Goal: Information Seeking & Learning: Learn about a topic

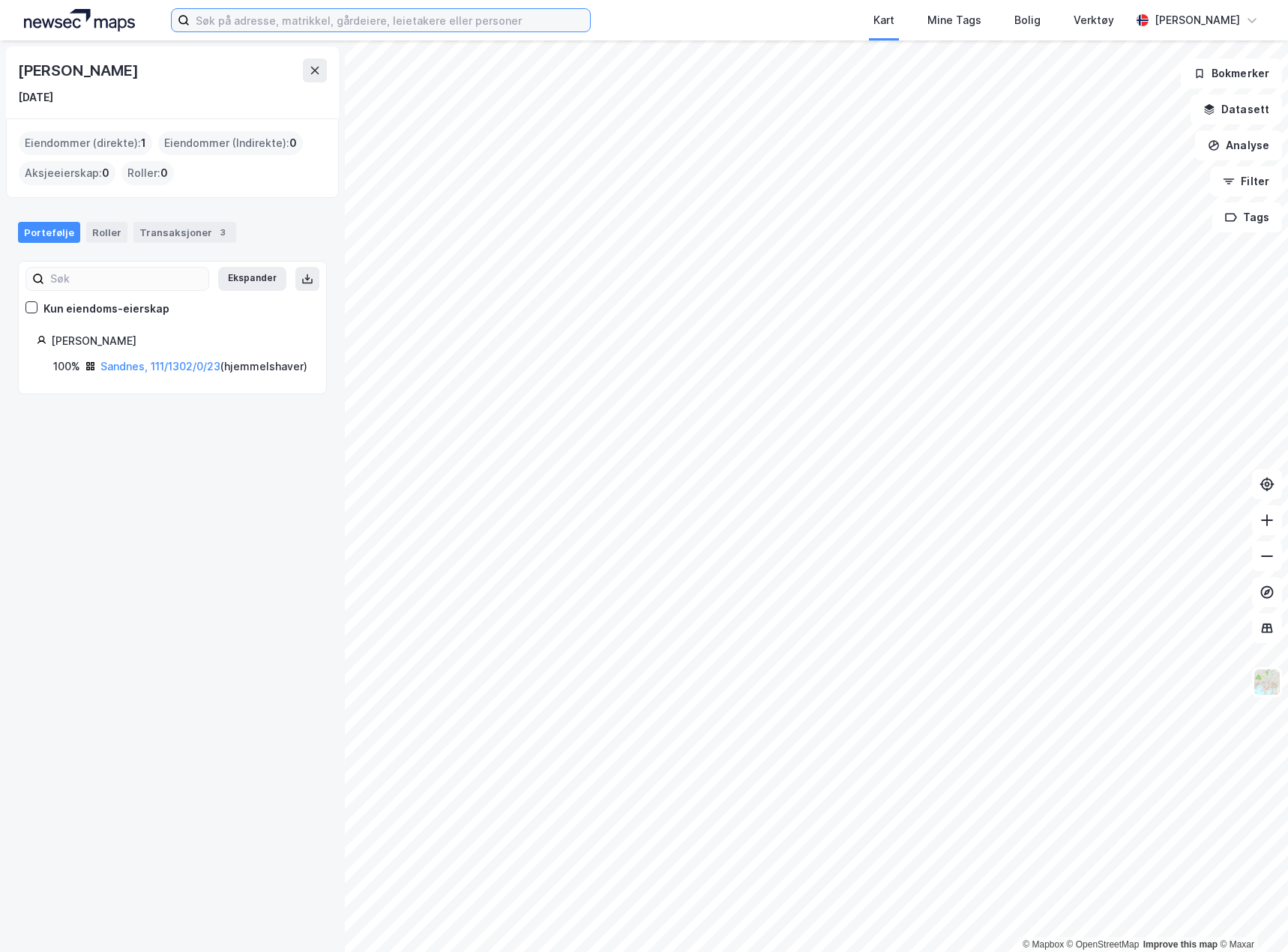
click at [251, 16] on input at bounding box center [390, 20] width 400 height 22
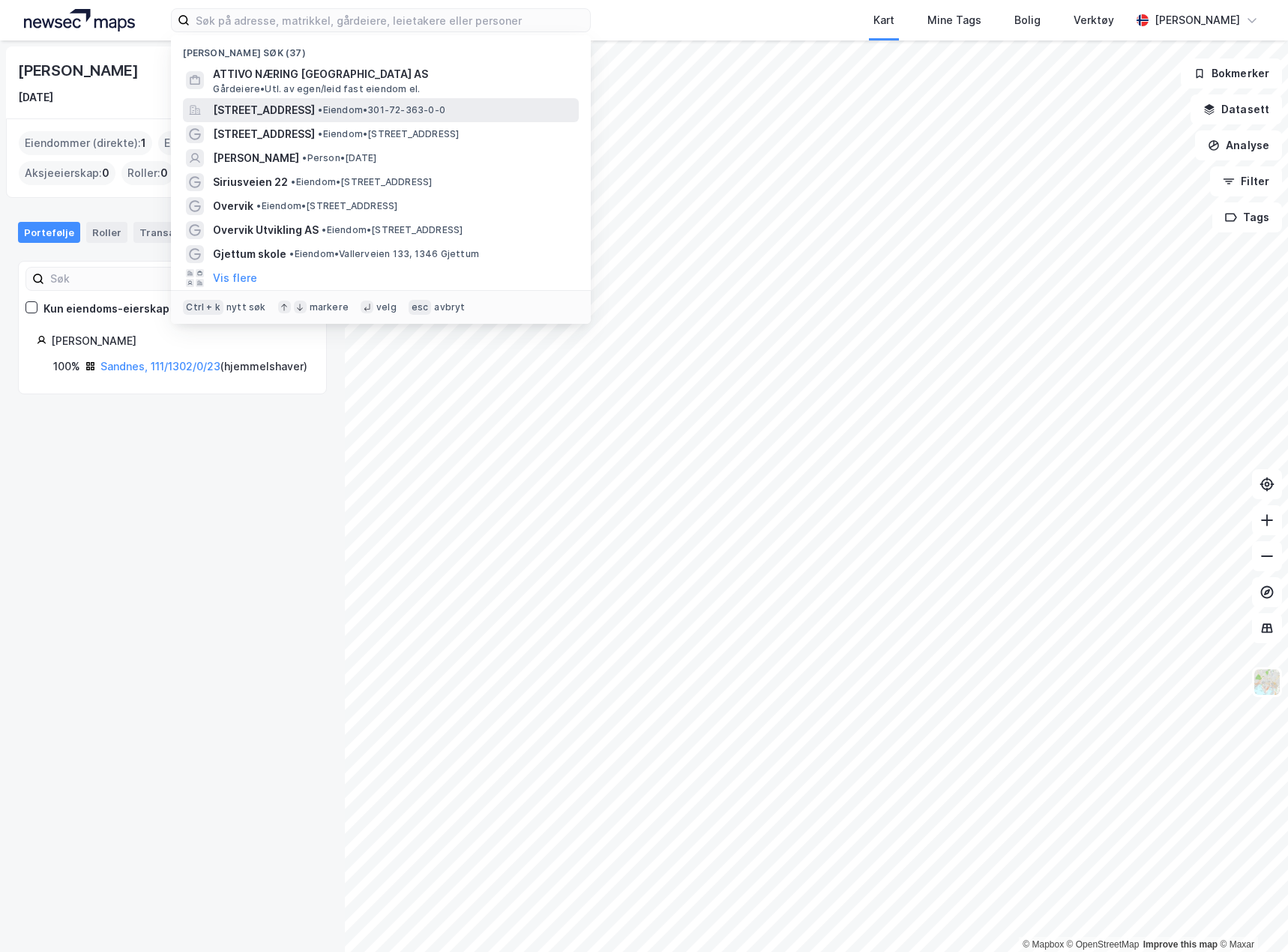
click at [315, 104] on span "[STREET_ADDRESS]" at bounding box center [263, 110] width 102 height 18
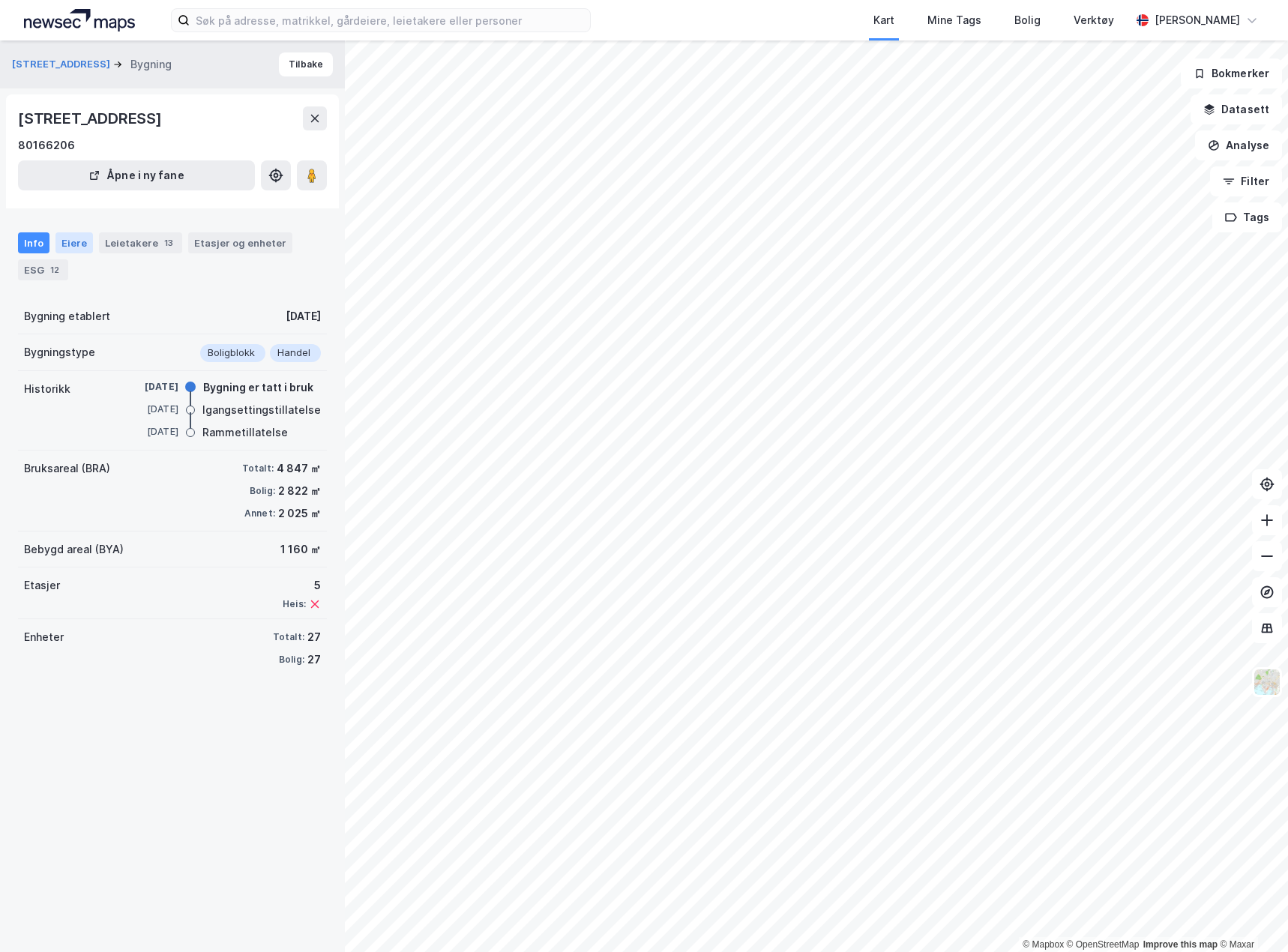
click at [78, 249] on div "Eiere" at bounding box center [74, 242] width 38 height 21
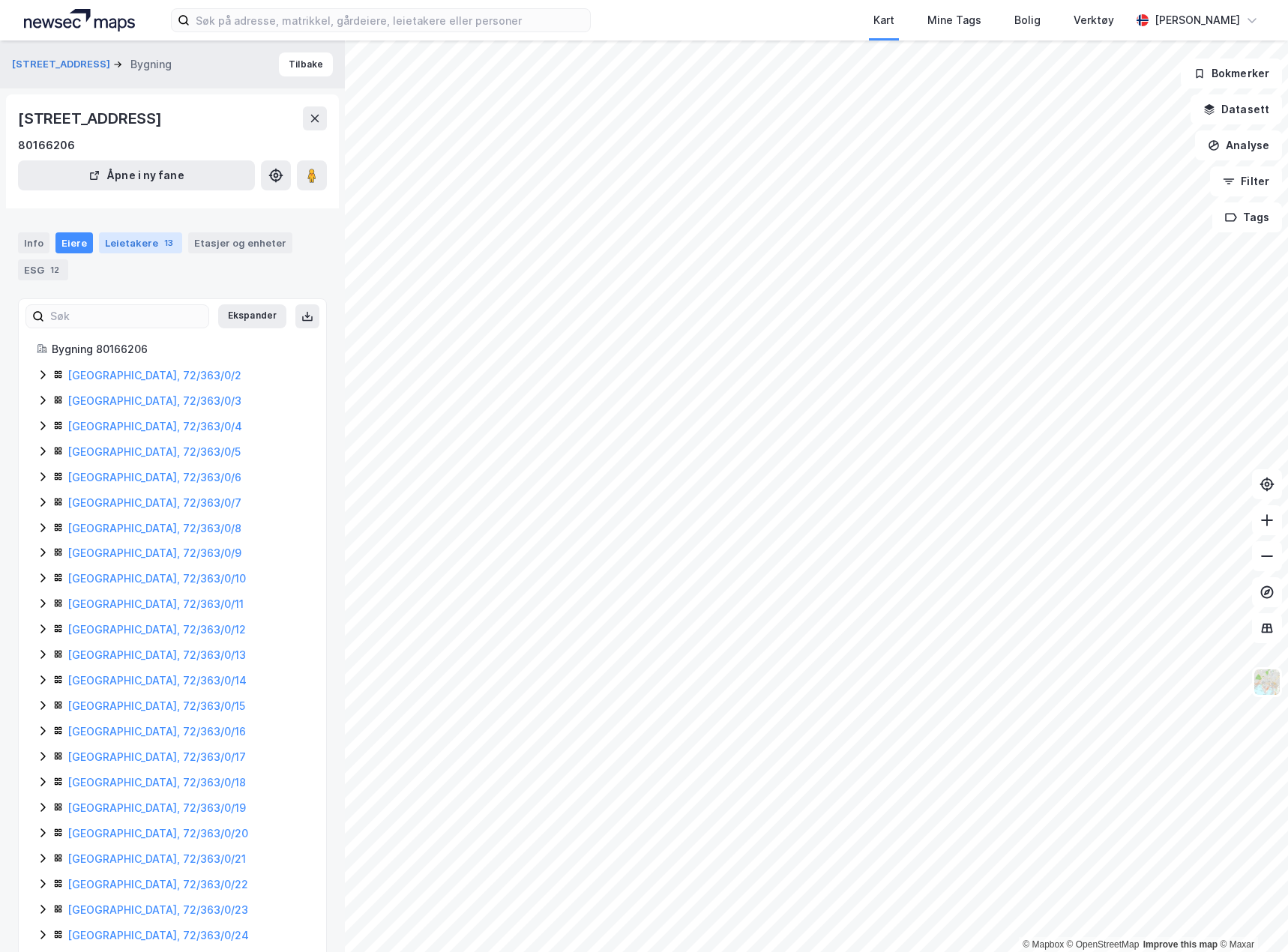
click at [131, 240] on div "Leietakere 13" at bounding box center [141, 242] width 83 height 21
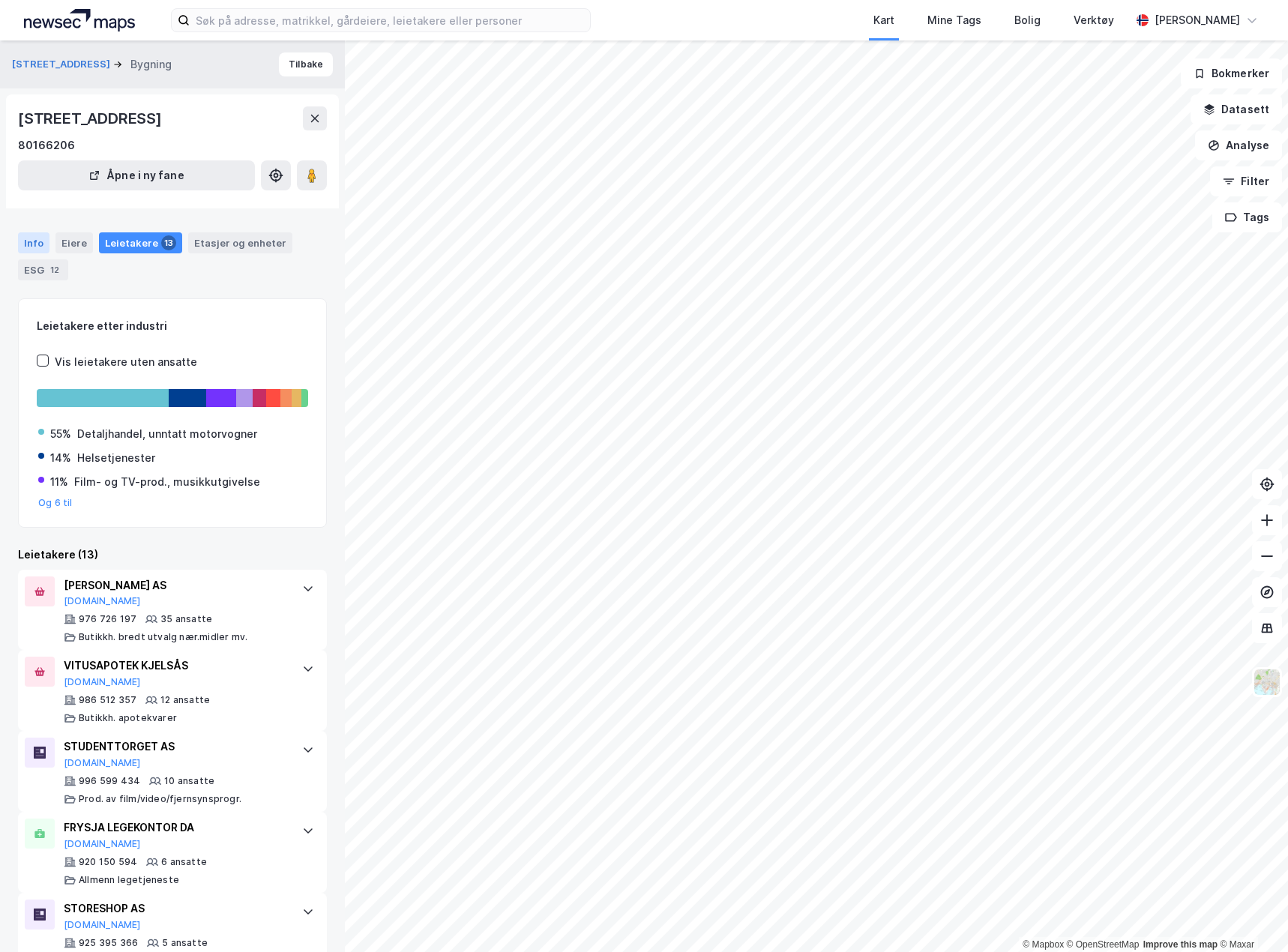
click at [39, 242] on div "Info" at bounding box center [33, 242] width 31 height 21
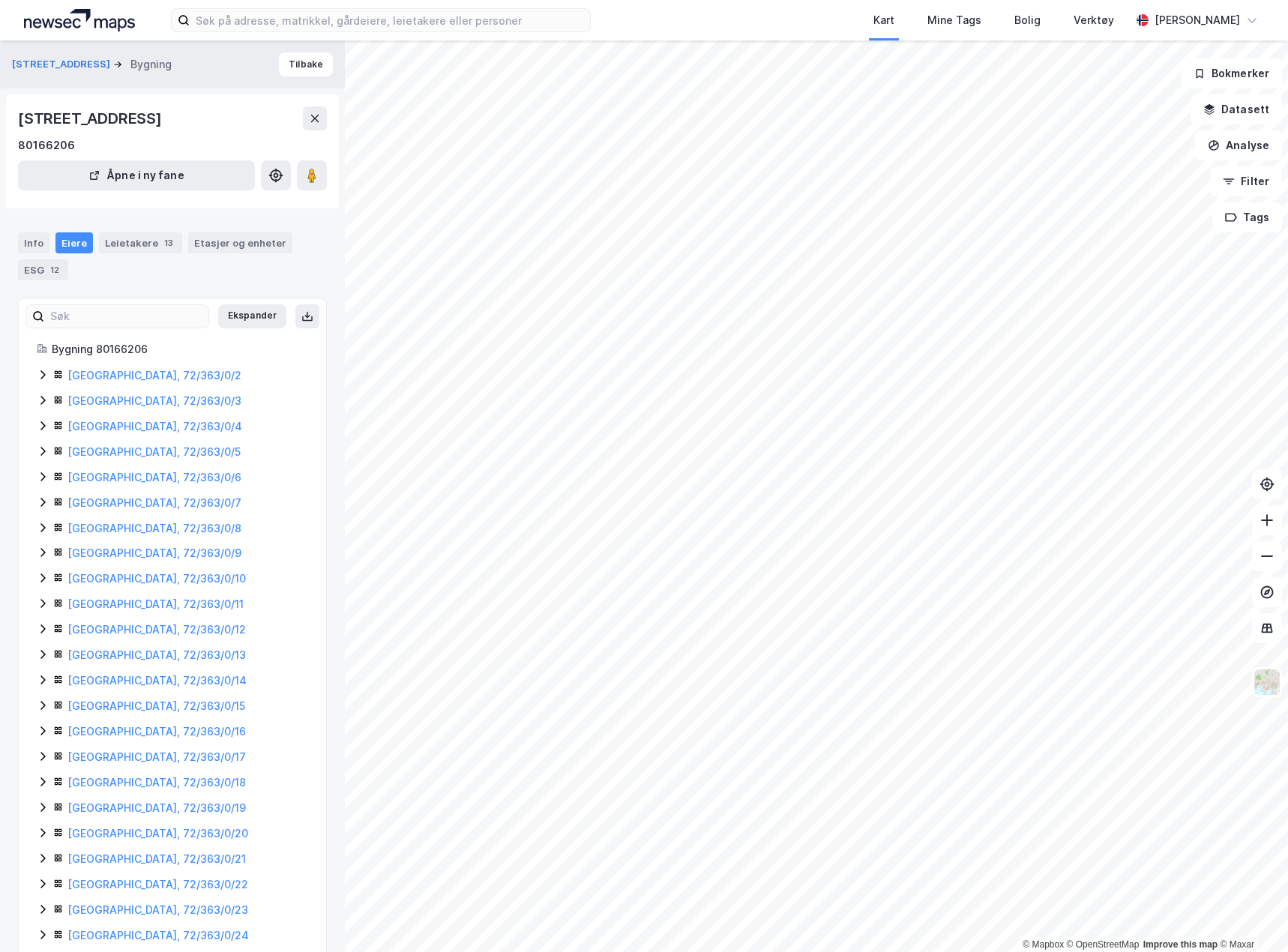
click at [306, 37] on div "Kart Mine Tags Bolig Verktøy [PERSON_NAME]" at bounding box center [644, 20] width 1288 height 41
click at [304, 21] on input at bounding box center [390, 20] width 400 height 22
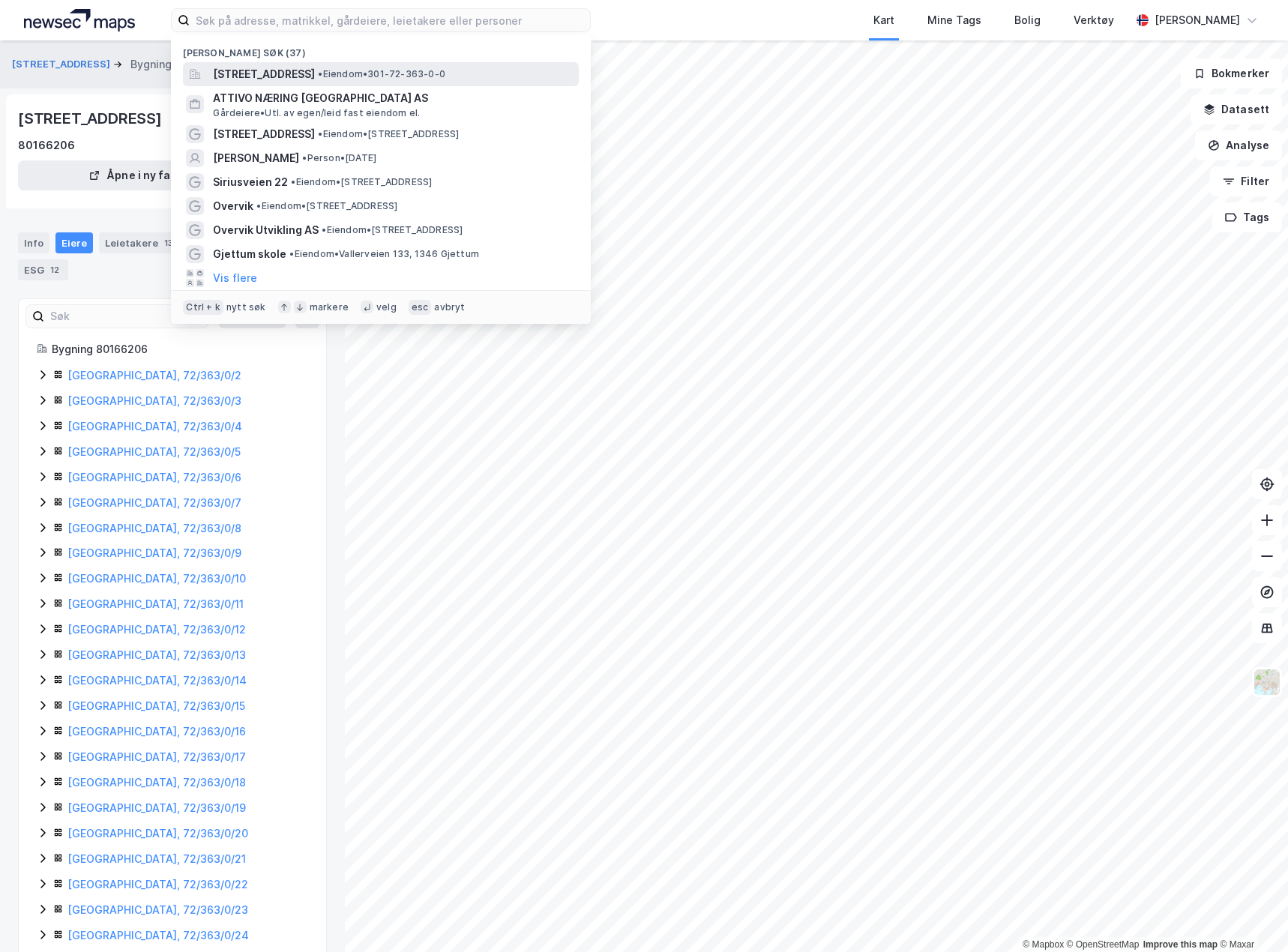
click at [305, 71] on span "[STREET_ADDRESS]" at bounding box center [263, 74] width 102 height 18
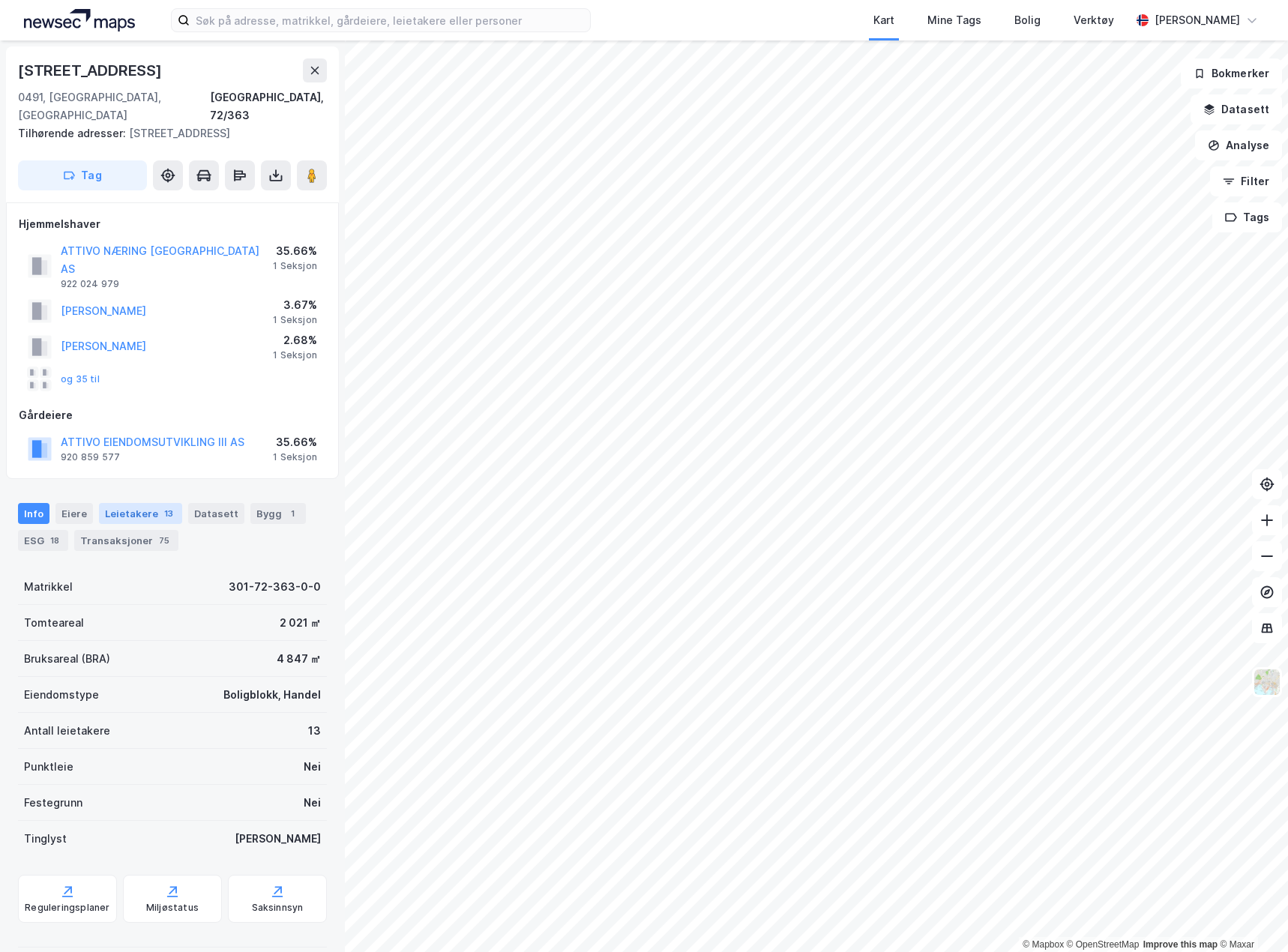
click at [129, 503] on div "Leietakere 13" at bounding box center [141, 514] width 83 height 21
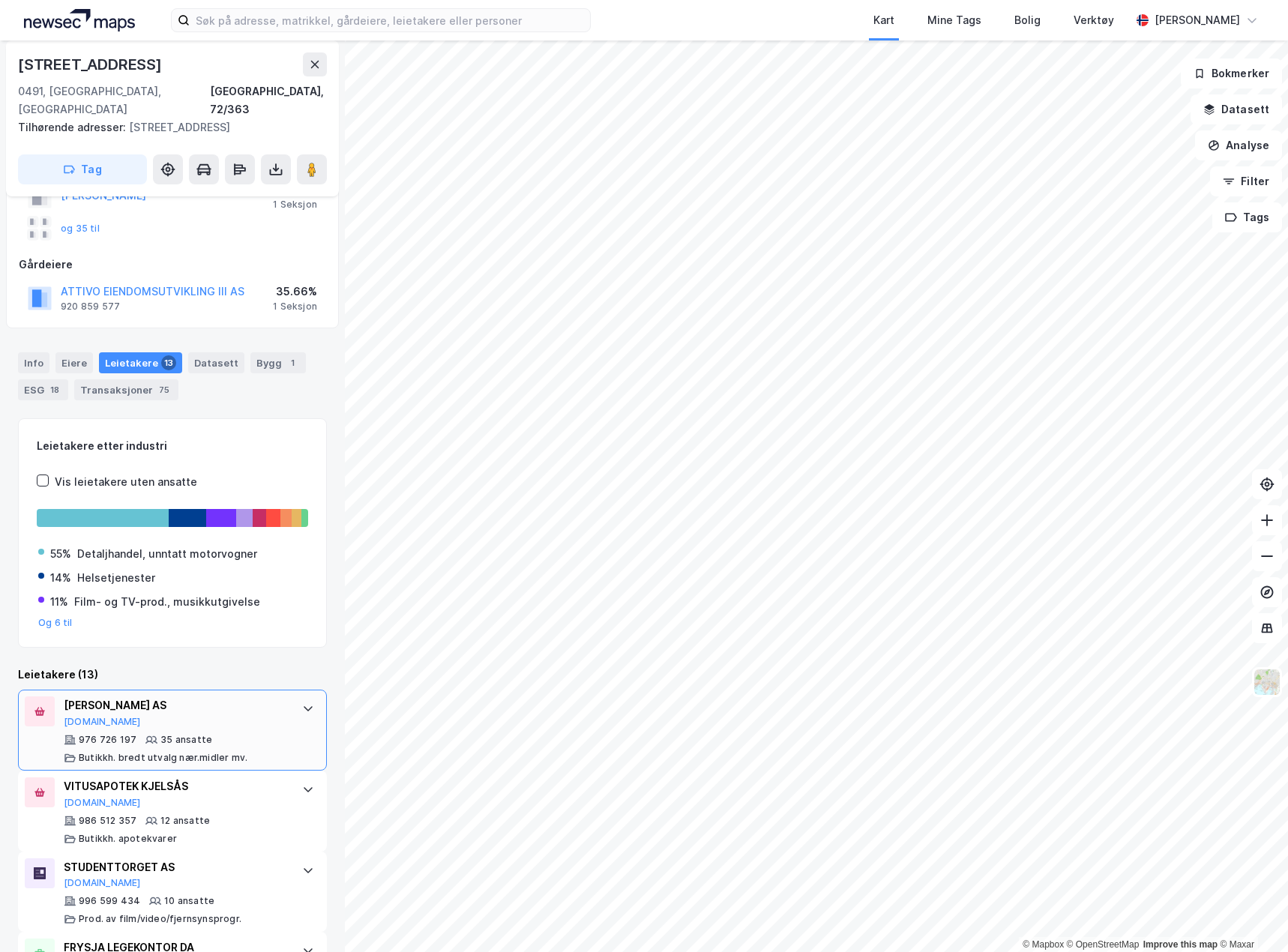
scroll to position [150, 0]
click at [78, 353] on div "Eiere" at bounding box center [74, 363] width 38 height 21
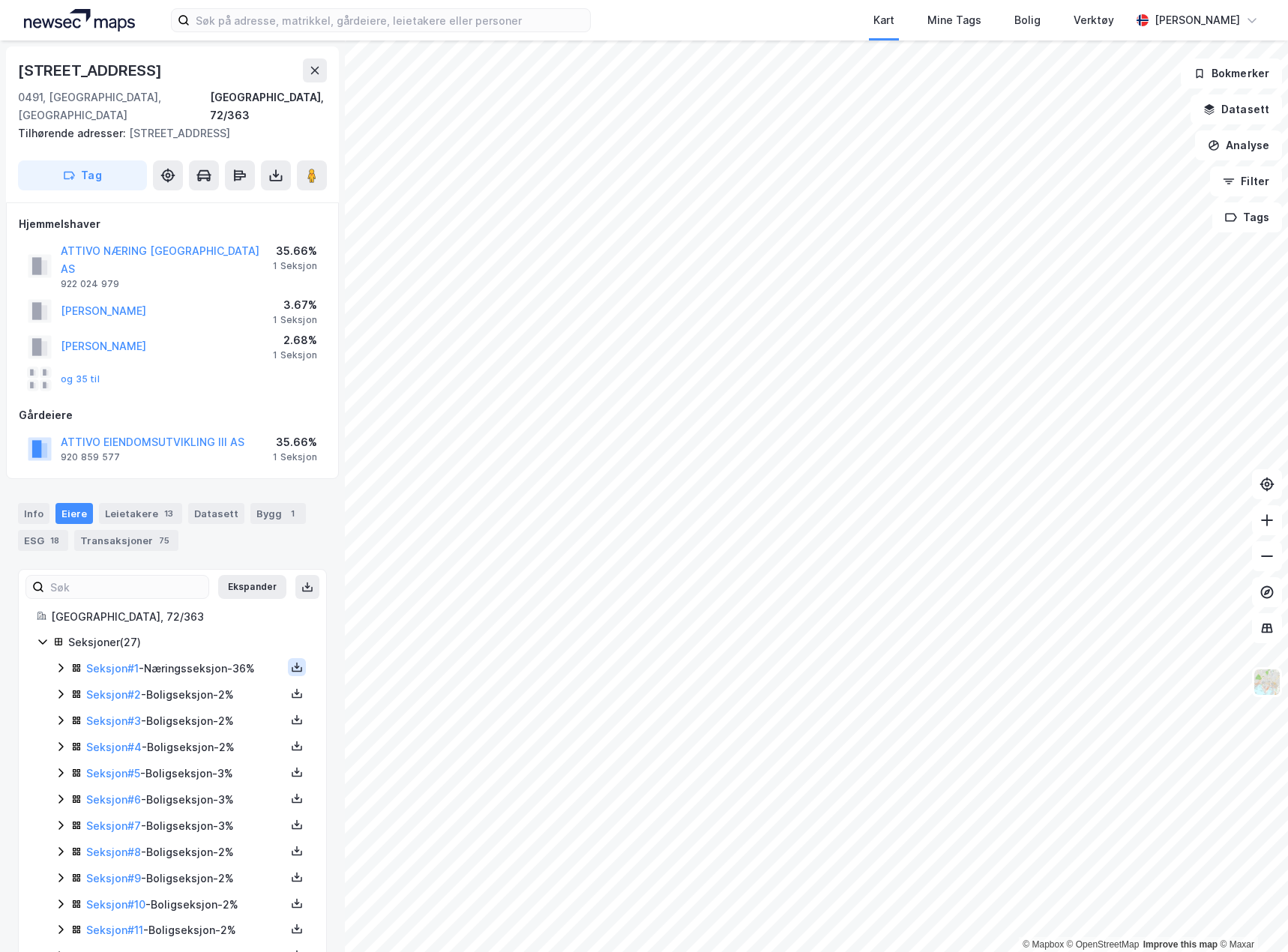
click at [291, 661] on icon at bounding box center [297, 666] width 12 height 12
click at [234, 712] on div "Seksjon # 3 - Boligseksjon - 2%" at bounding box center [186, 721] width 199 height 18
click at [126, 662] on link "Seksjon # 1" at bounding box center [113, 668] width 53 height 13
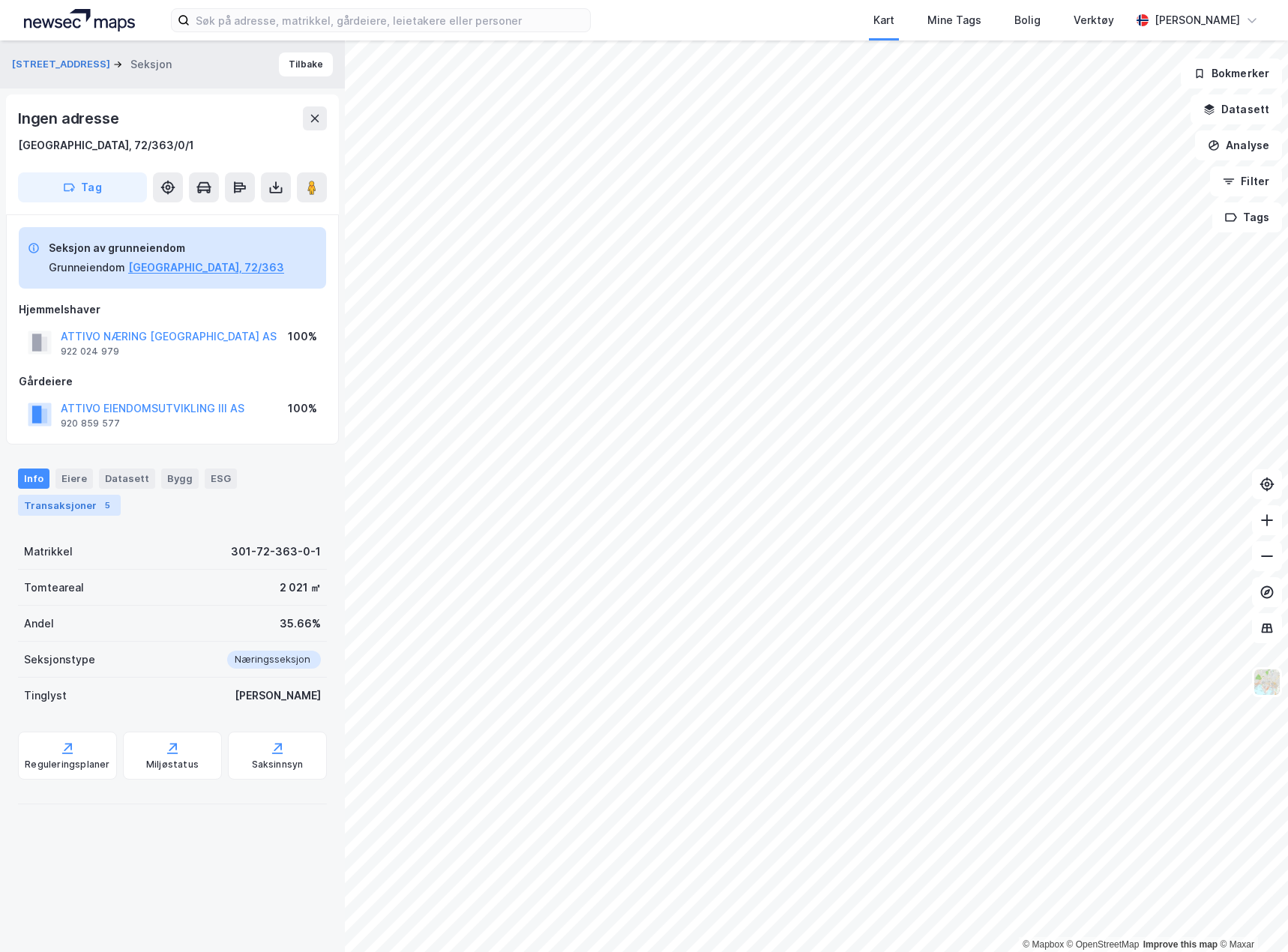
click at [74, 506] on div "Transaksjoner 5" at bounding box center [69, 505] width 102 height 21
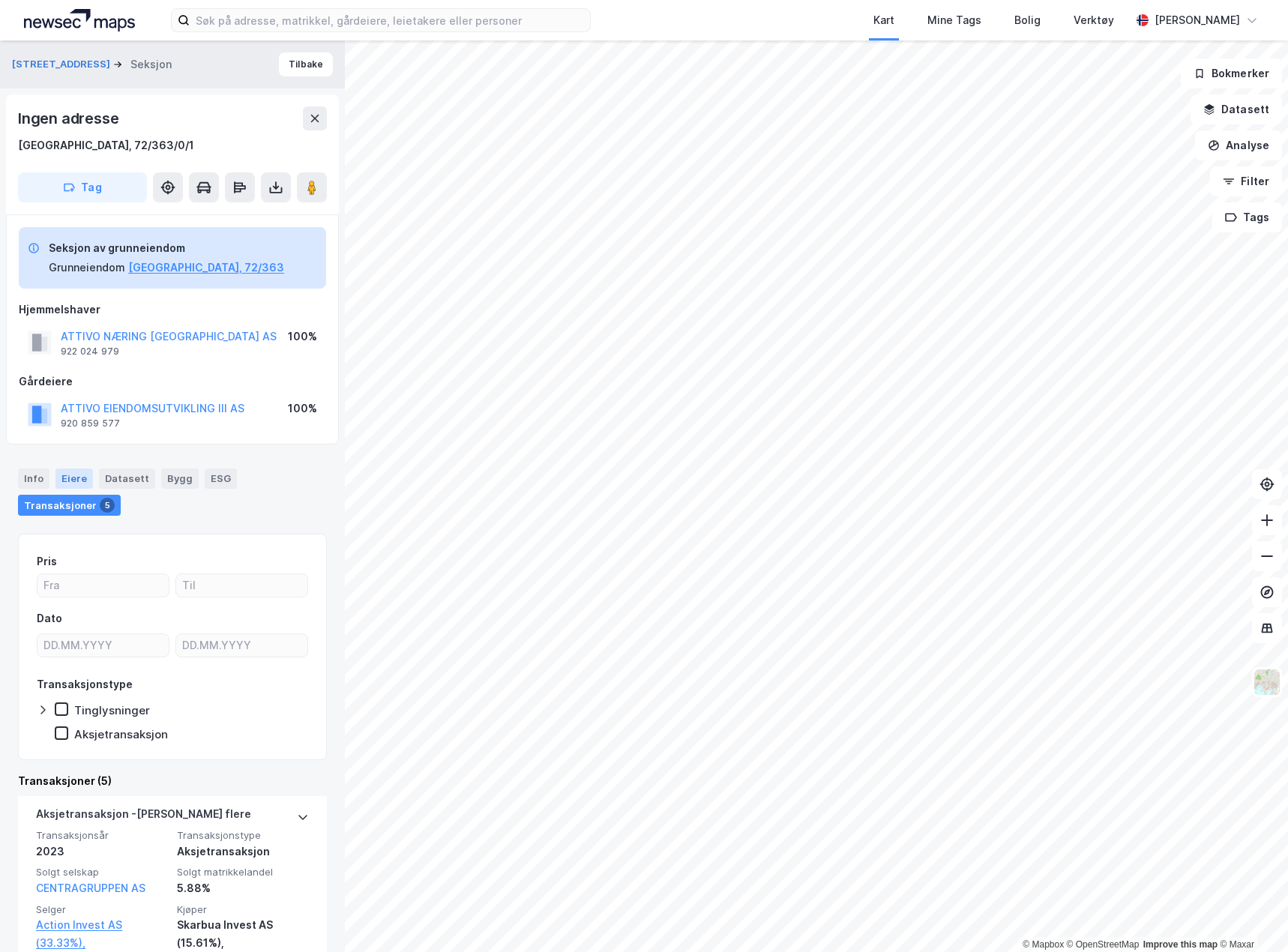
click at [74, 479] on div "Eiere" at bounding box center [74, 478] width 38 height 19
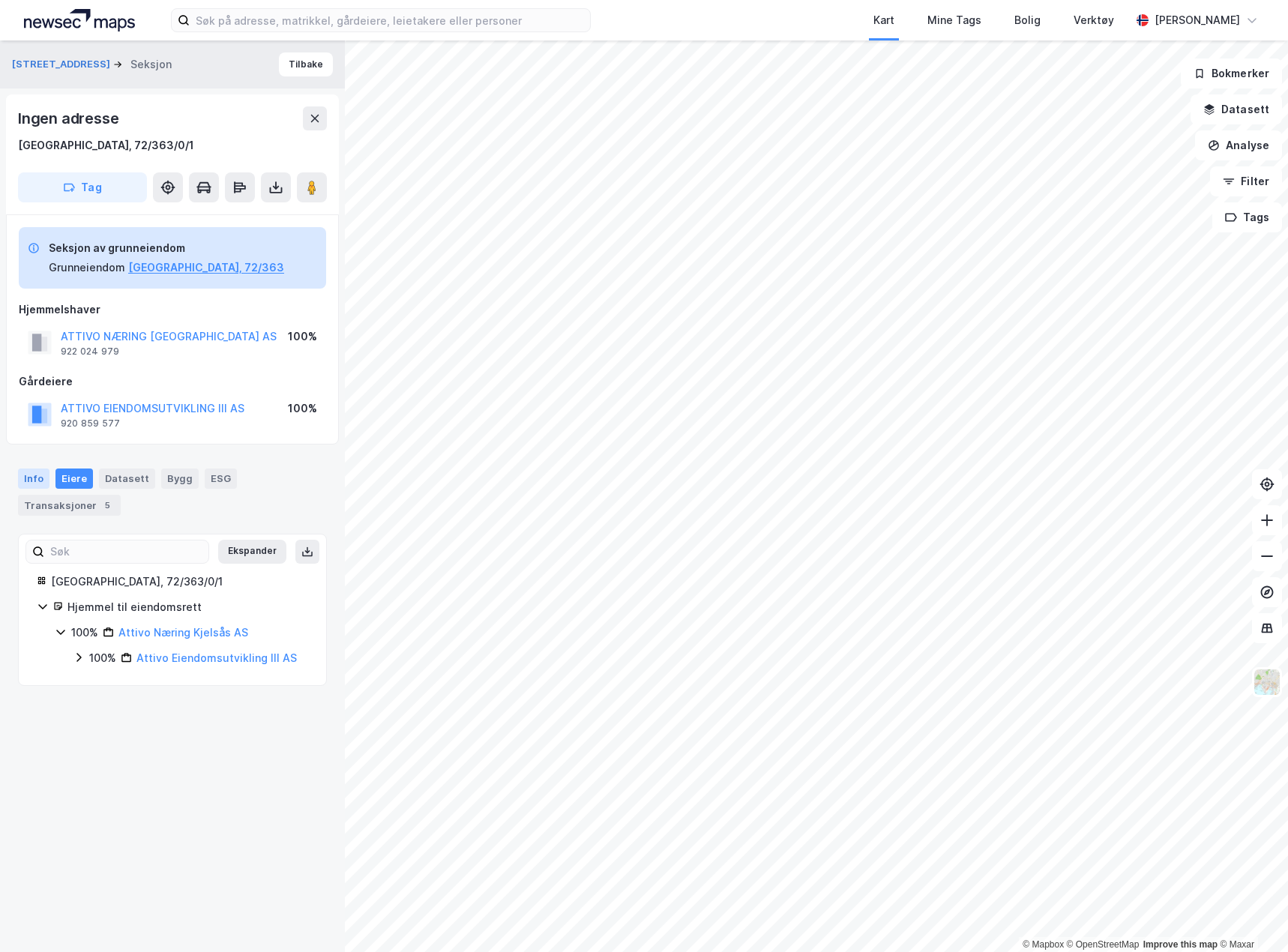
click at [42, 475] on div "Info" at bounding box center [33, 478] width 31 height 19
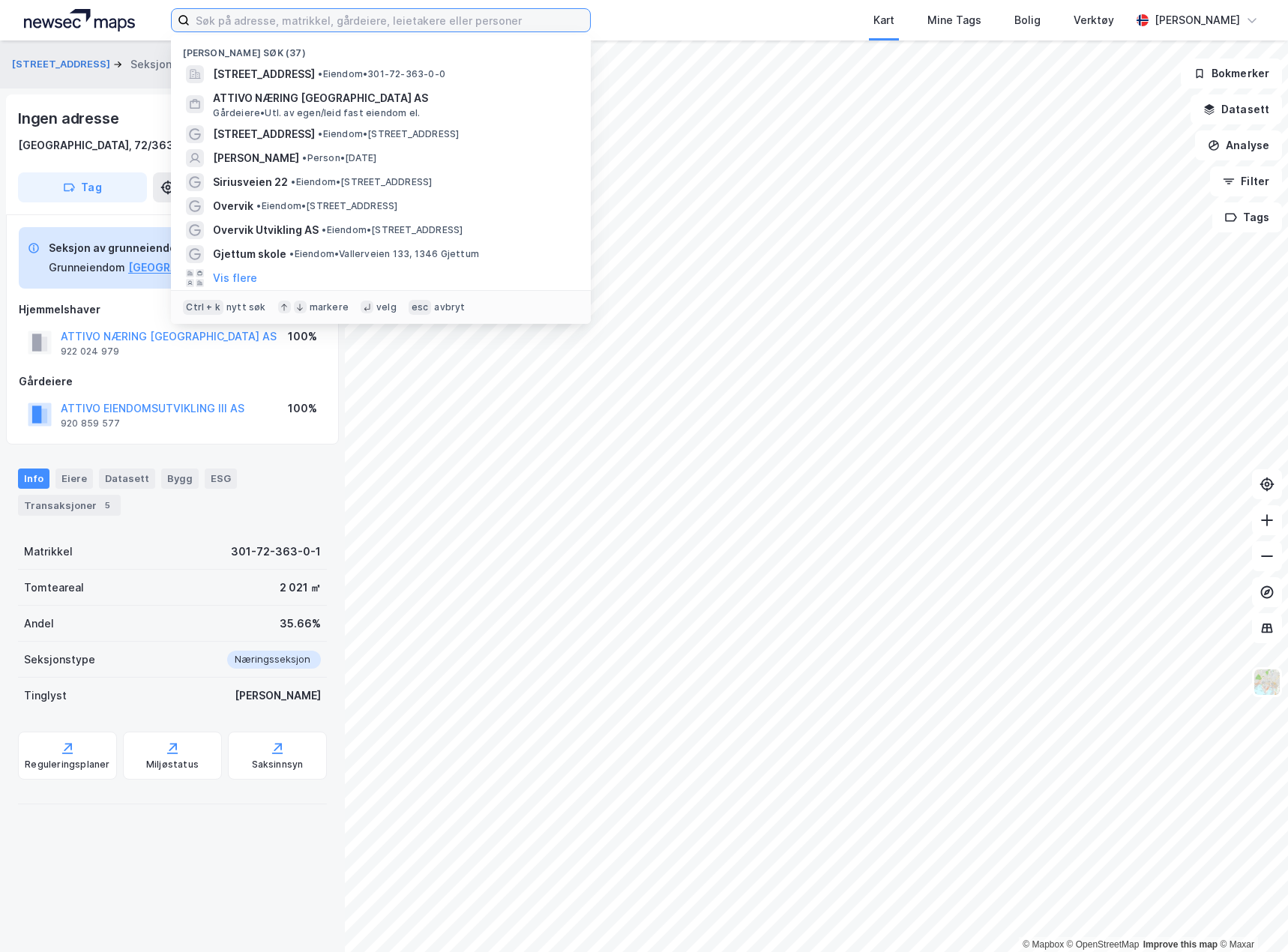
click at [307, 18] on input at bounding box center [390, 20] width 400 height 22
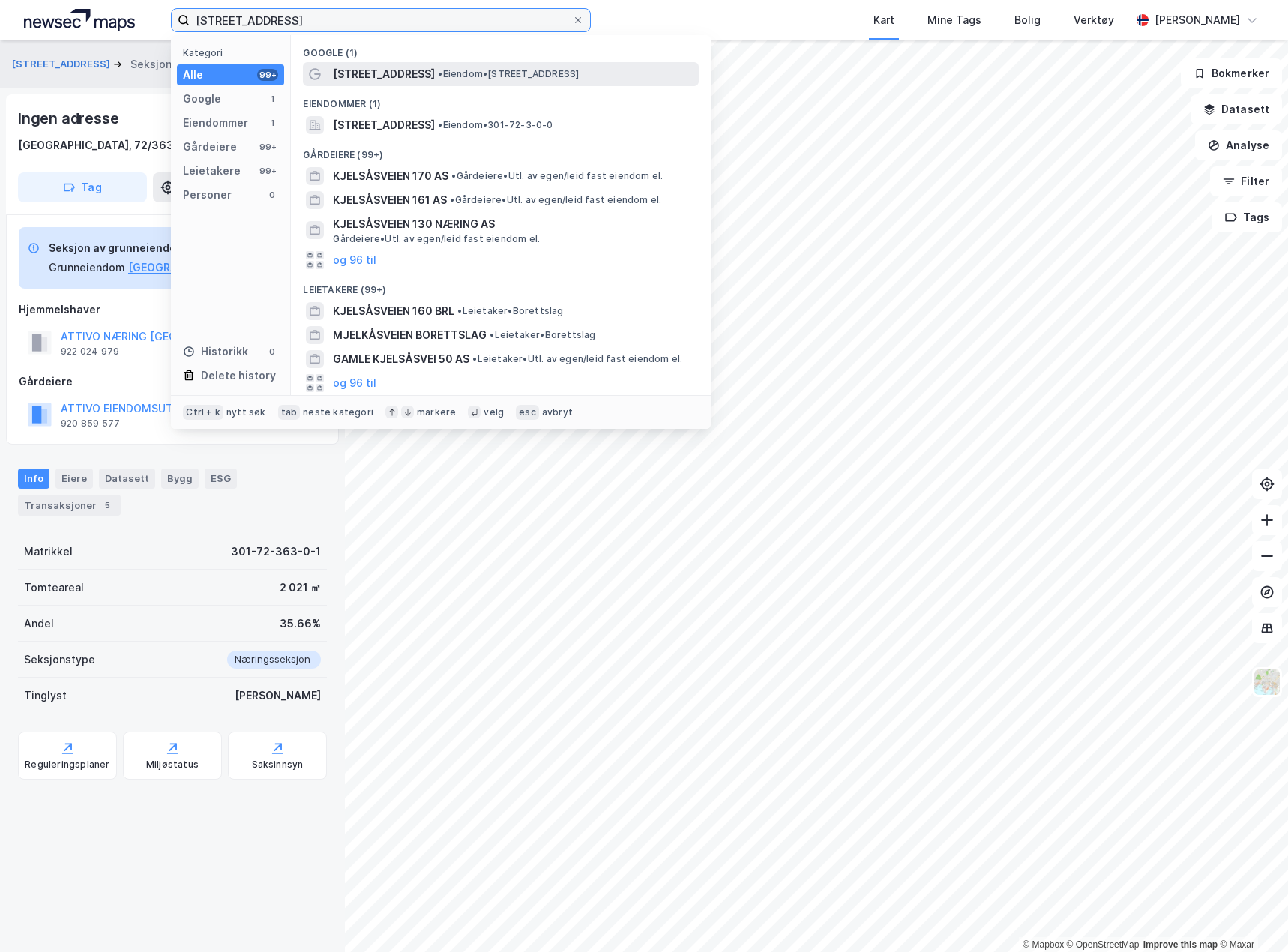
type input "[STREET_ADDRESS]"
click at [463, 78] on span "• Eiendom • [STREET_ADDRESS]" at bounding box center [508, 74] width 141 height 12
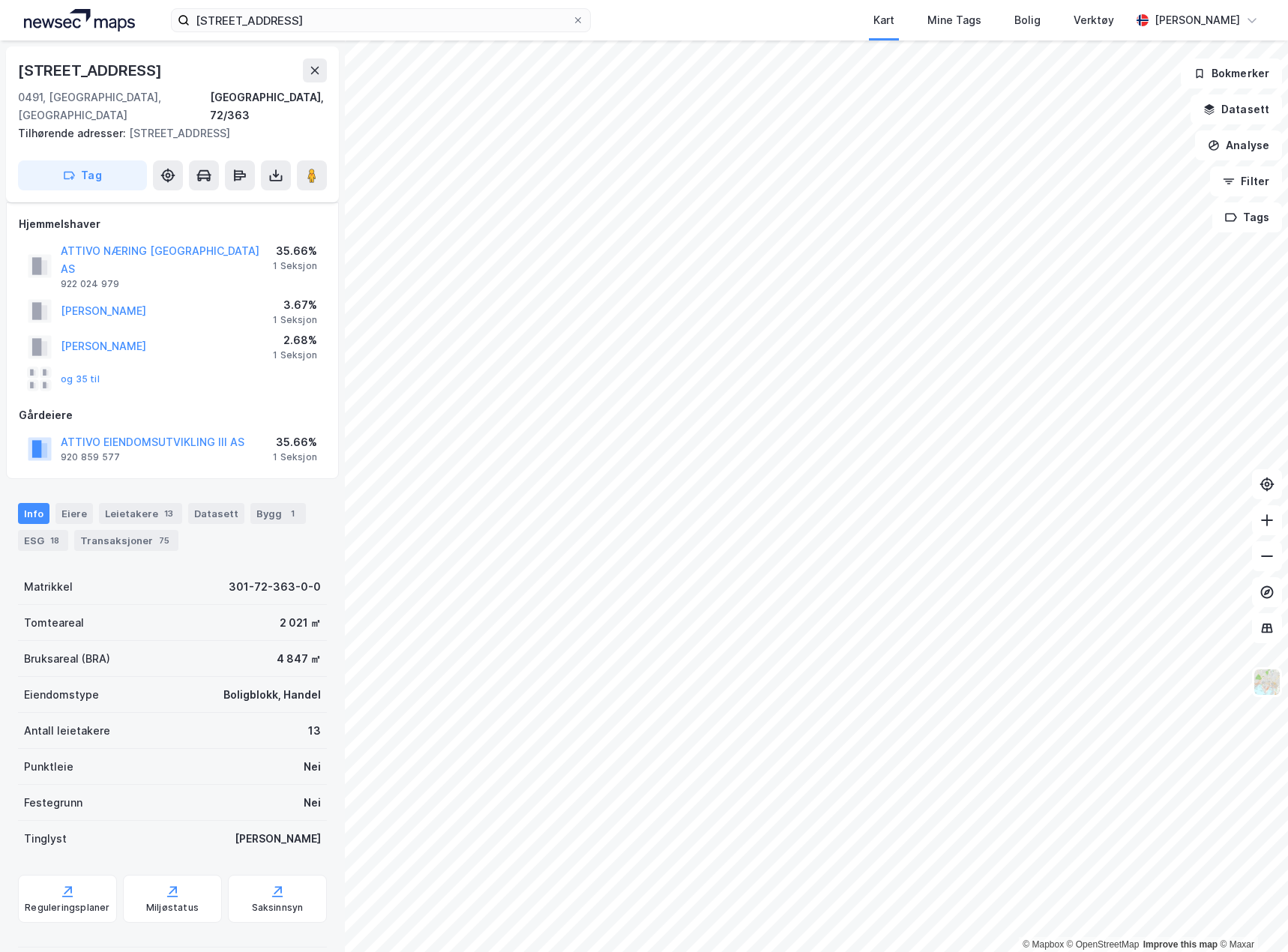
scroll to position [105, 0]
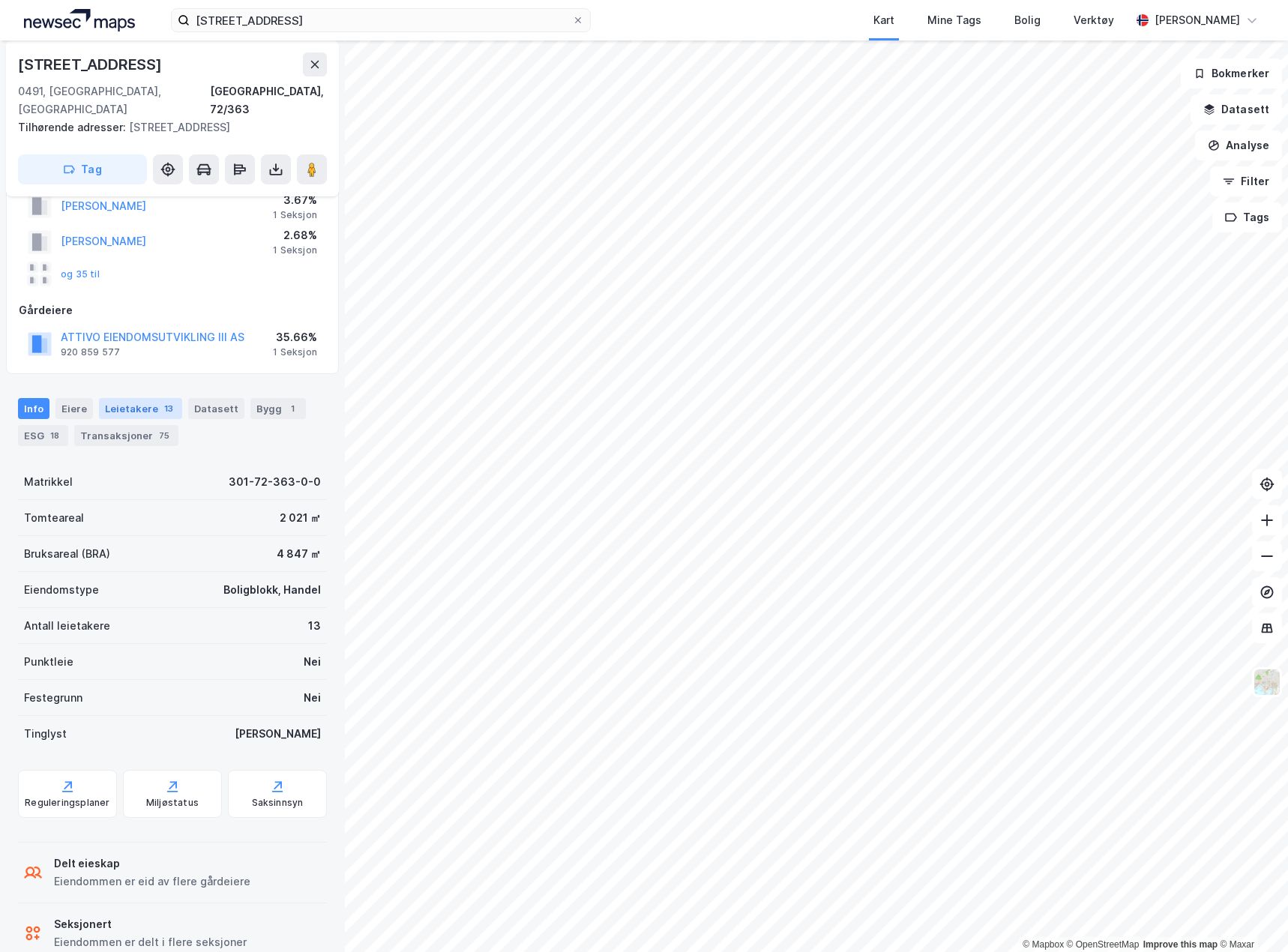
click at [145, 398] on div "Leietakere 13" at bounding box center [141, 409] width 83 height 21
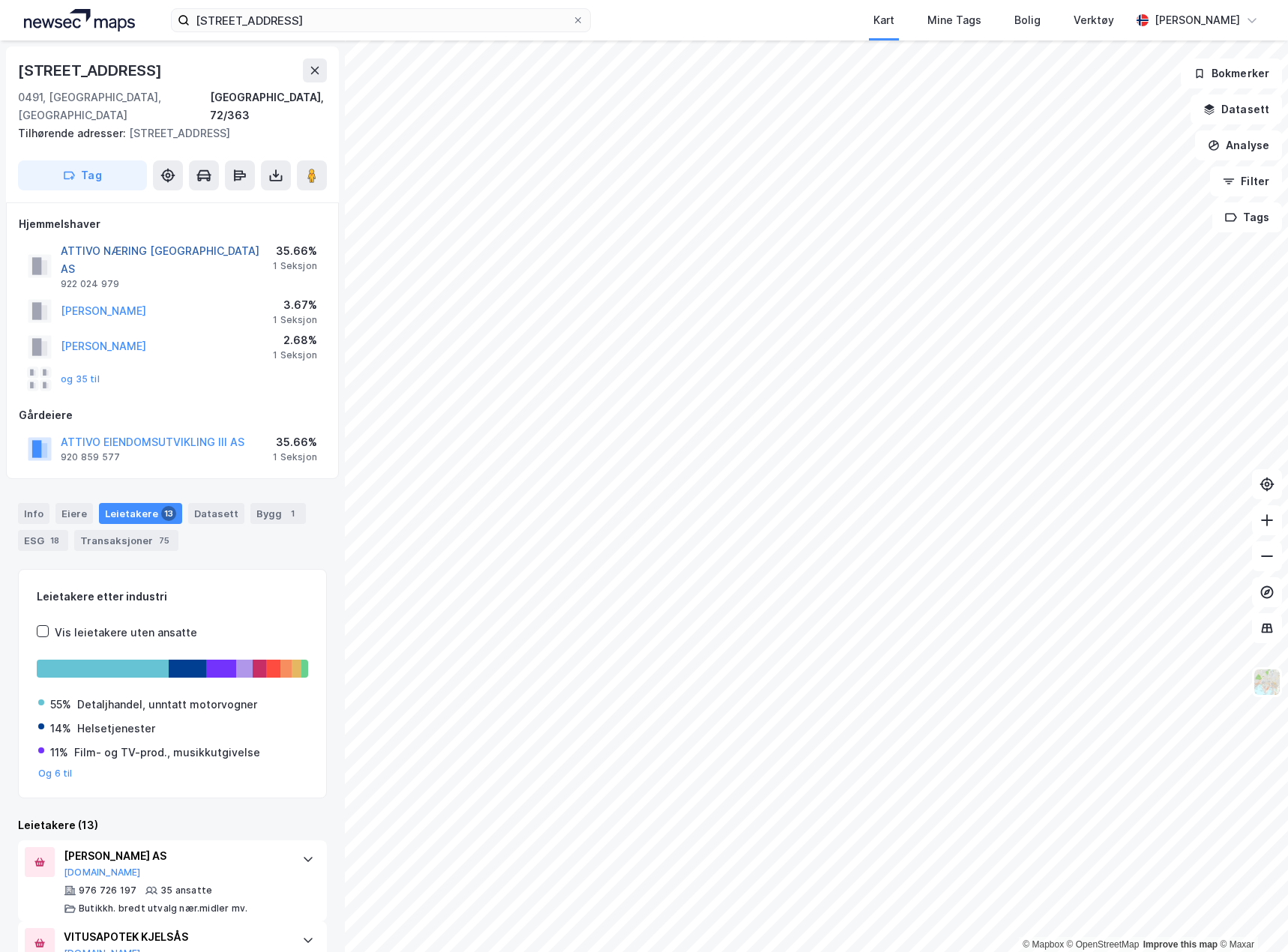
click at [0, 0] on button "ATTIVO NÆRING [GEOGRAPHIC_DATA] AS" at bounding box center [0, 0] width 0 height 0
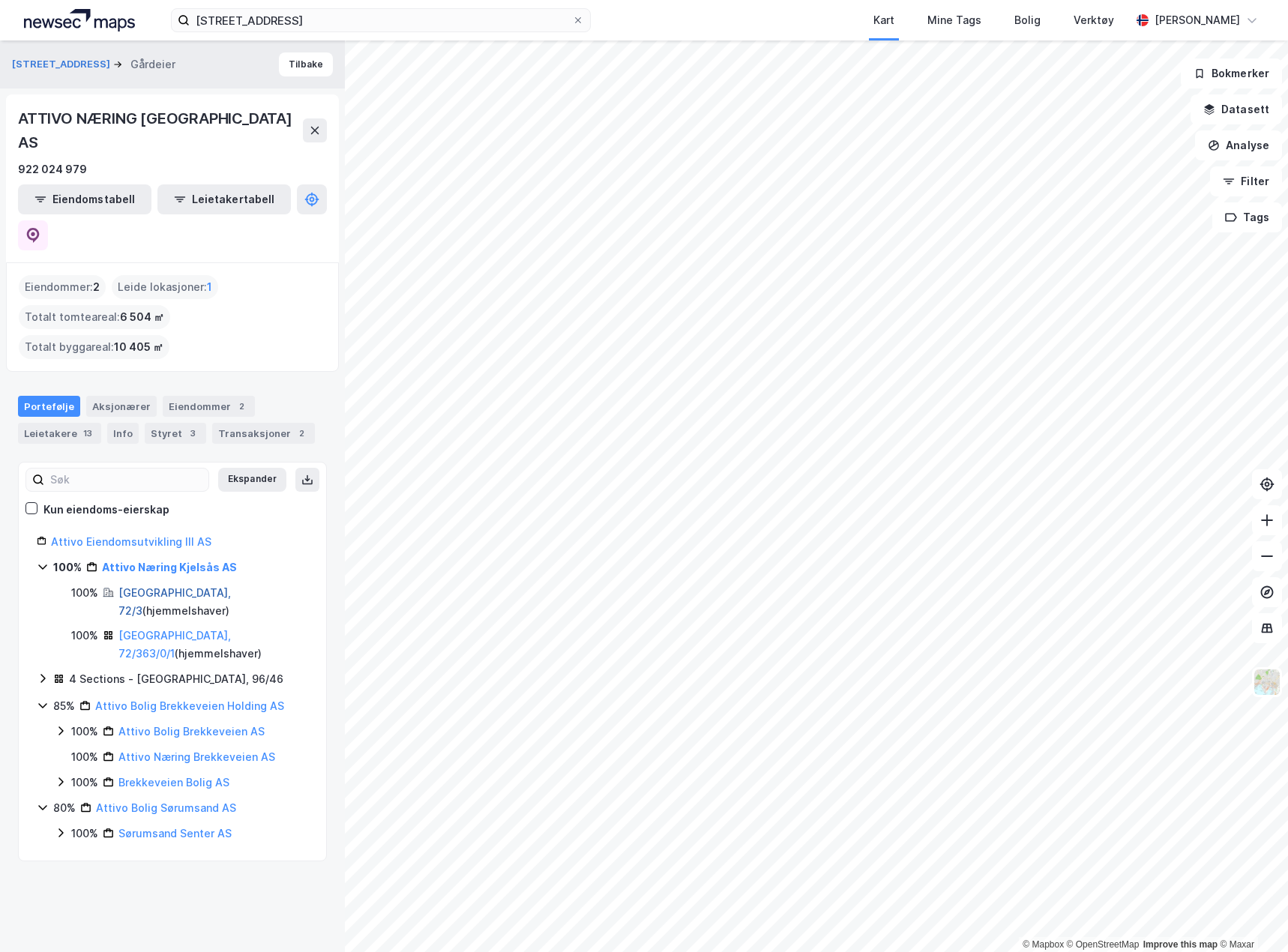
click at [154, 586] on link "[GEOGRAPHIC_DATA], 72/3" at bounding box center [174, 602] width 113 height 30
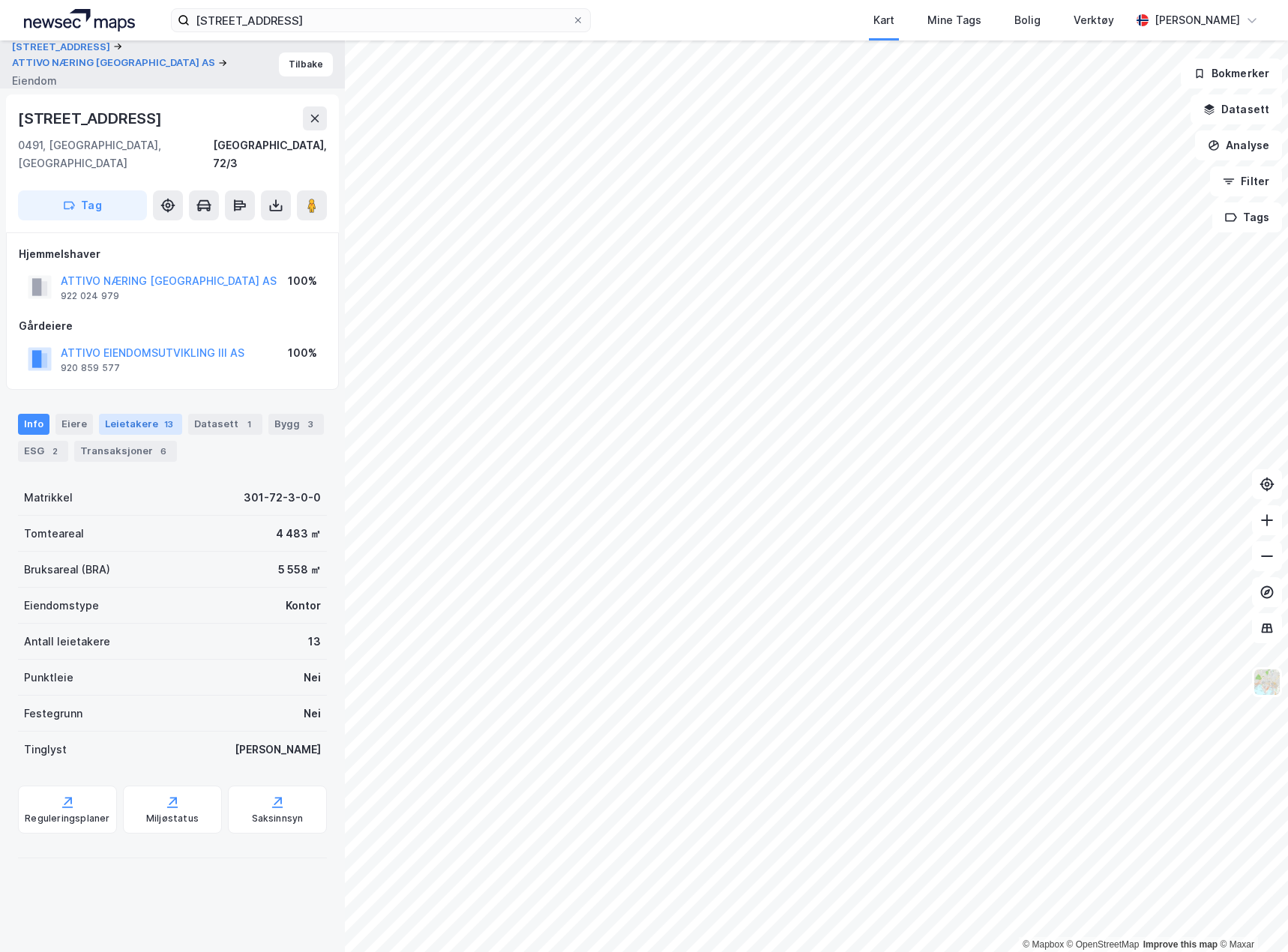
click at [142, 414] on div "Leietakere 13" at bounding box center [141, 424] width 83 height 21
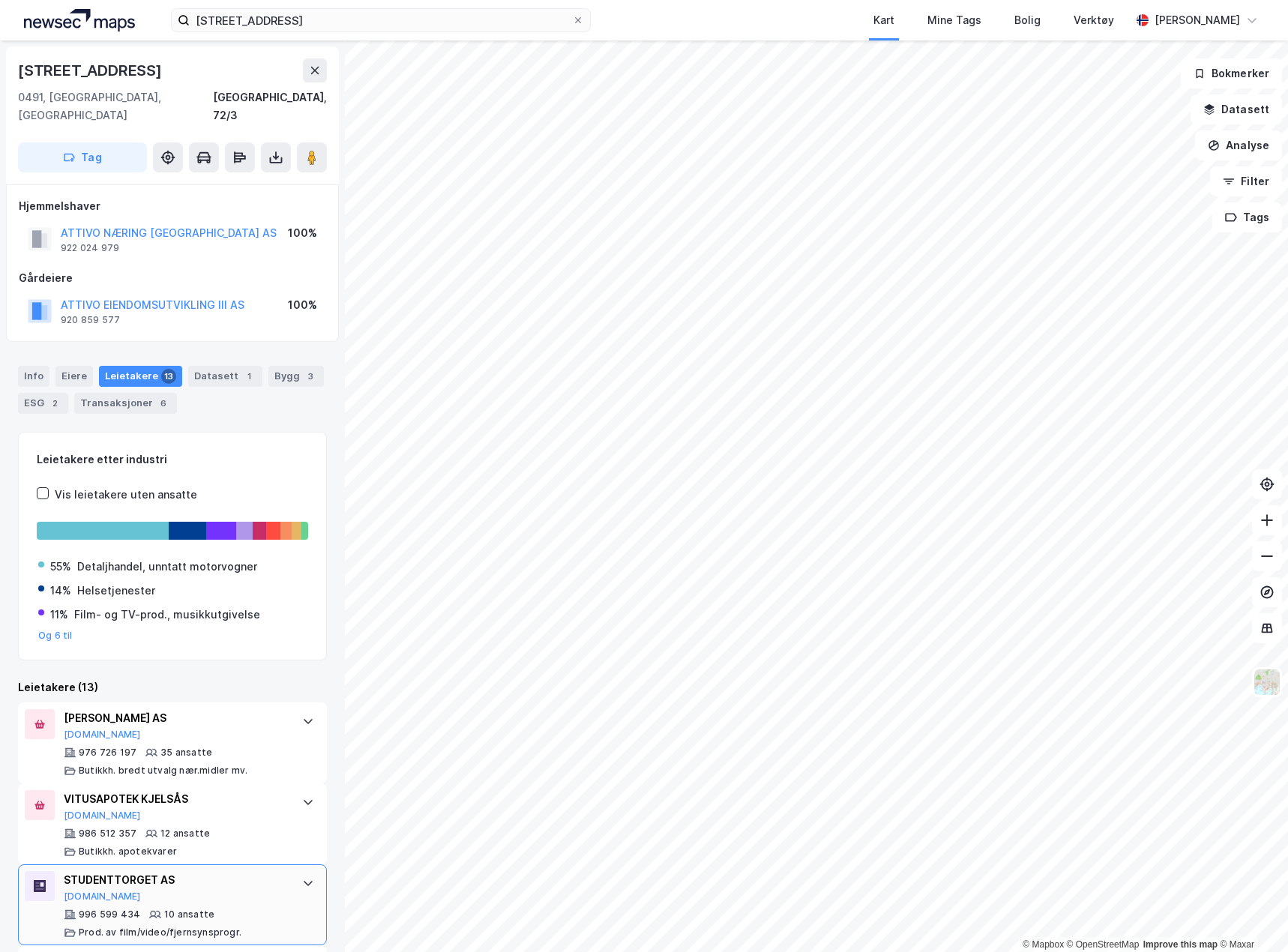
scroll to position [44, 0]
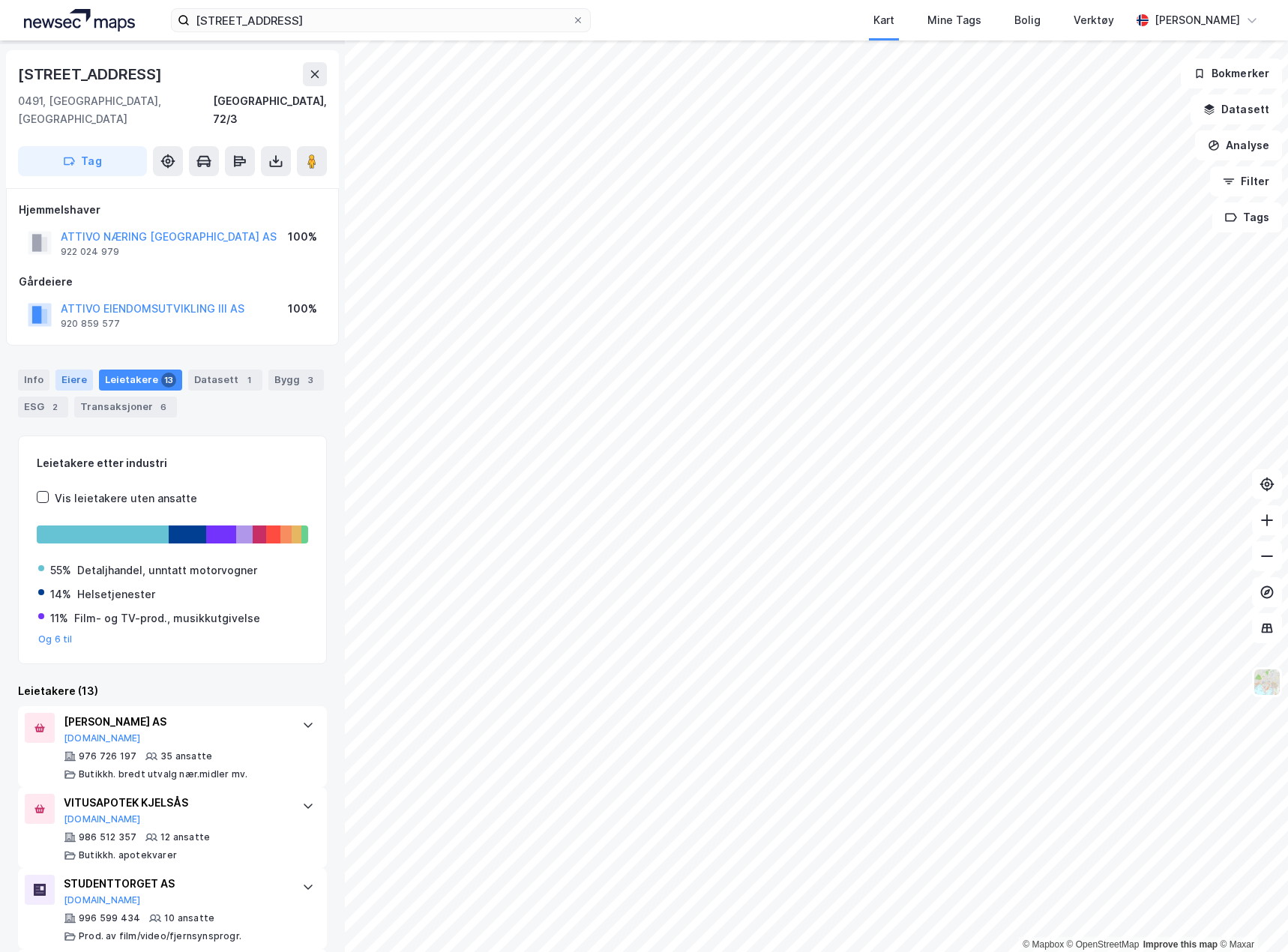
click at [67, 370] on div "Eiere" at bounding box center [74, 380] width 38 height 21
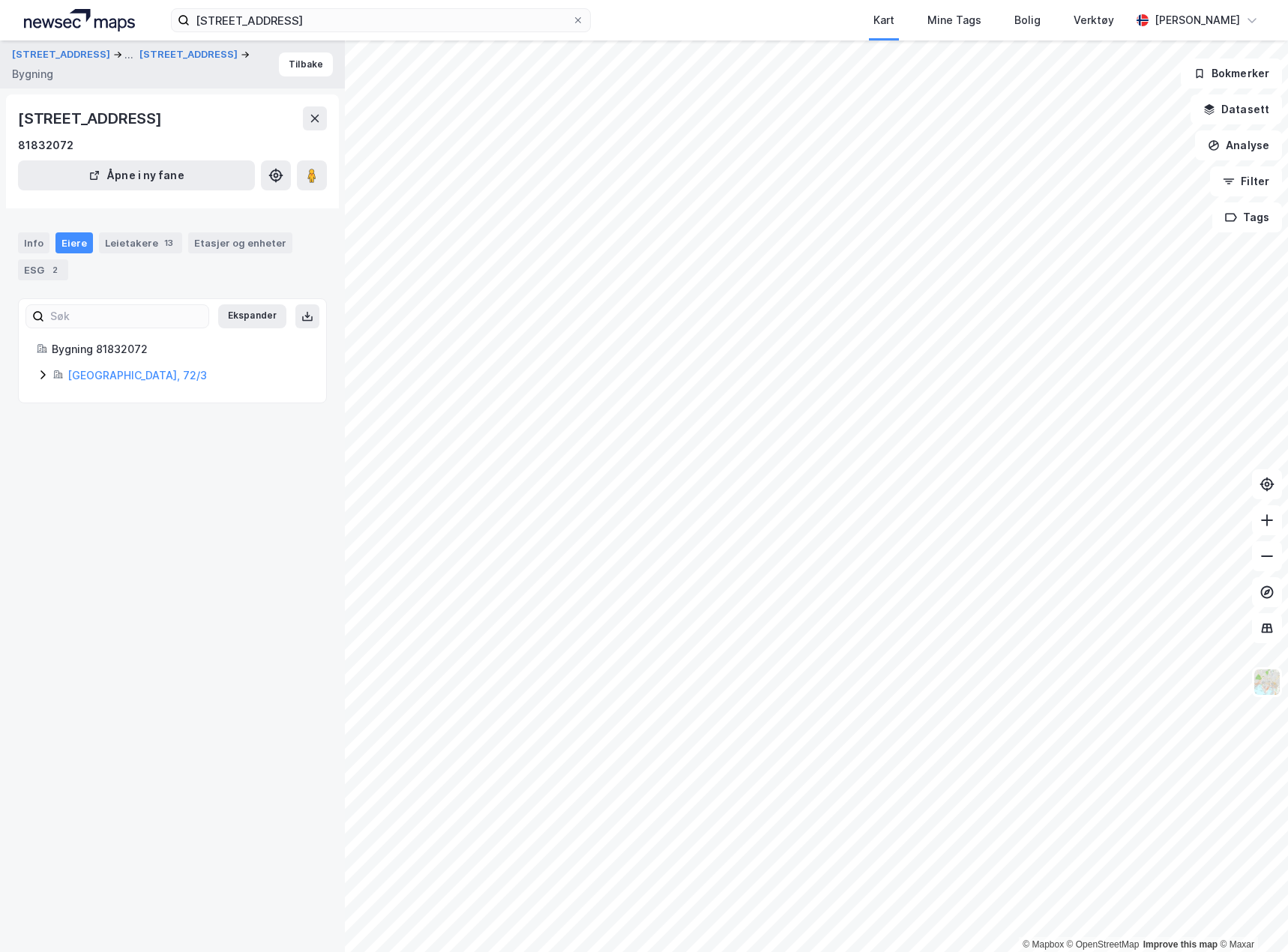
click at [43, 375] on icon at bounding box center [42, 374] width 12 height 12
click at [102, 449] on icon at bounding box center [96, 451] width 12 height 12
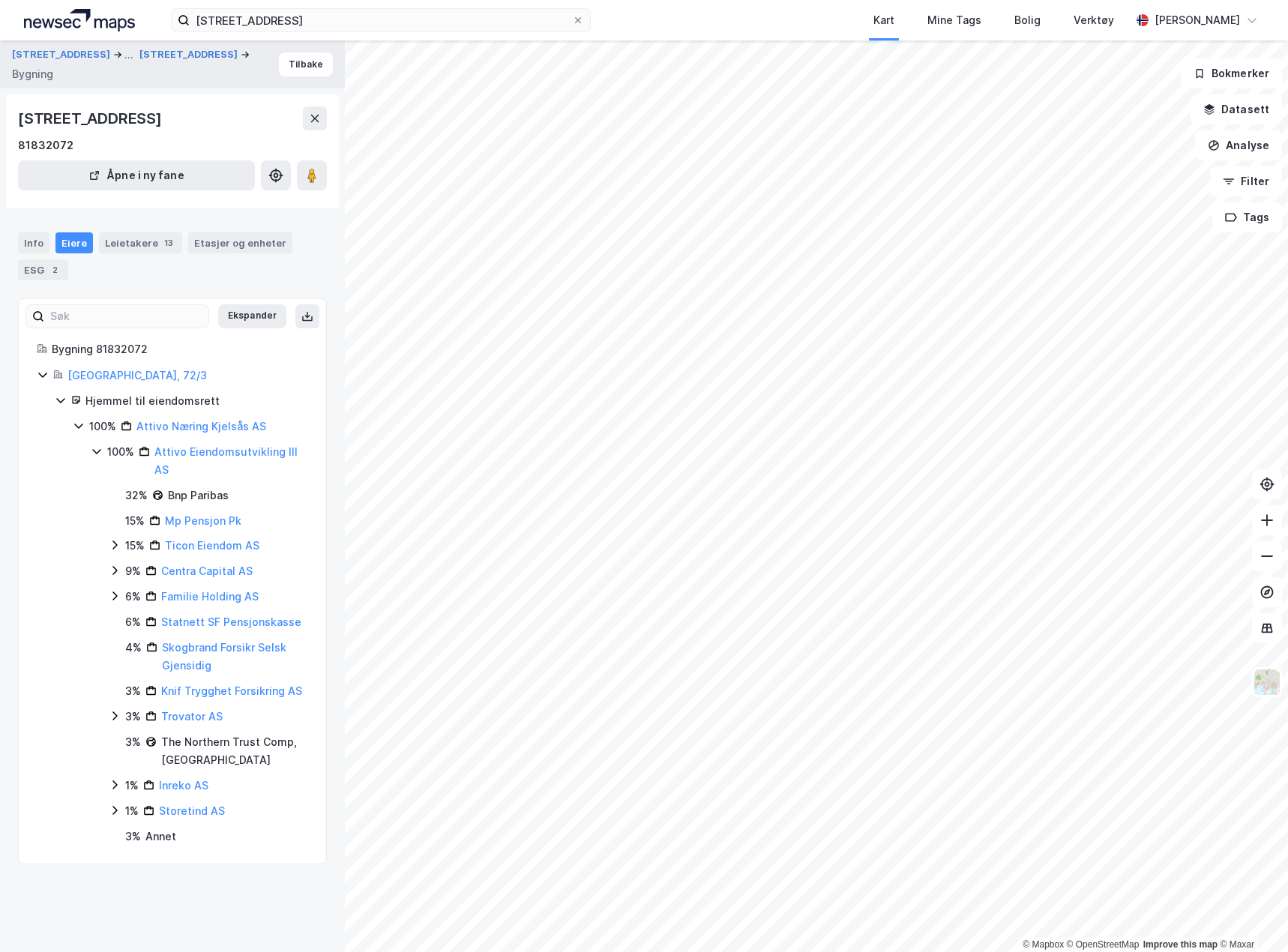
click at [100, 454] on icon at bounding box center [96, 451] width 12 height 12
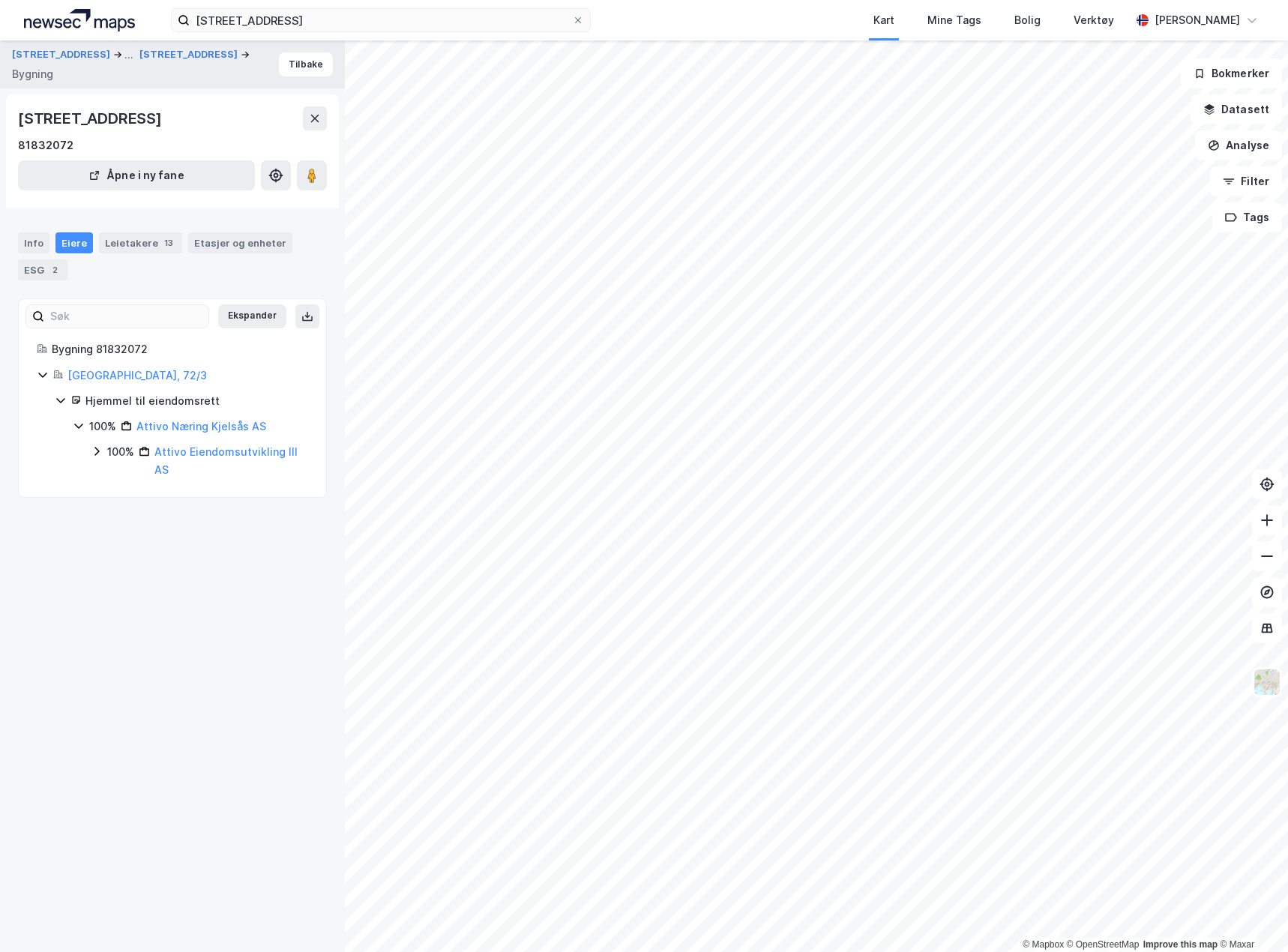
click at [77, 431] on icon at bounding box center [78, 426] width 12 height 12
click at [138, 228] on div "Info Eiere Leietakere 13 Etasjer og enheter ESG 2" at bounding box center [172, 250] width 345 height 72
click at [139, 232] on div "Leietakere 13" at bounding box center [141, 242] width 83 height 21
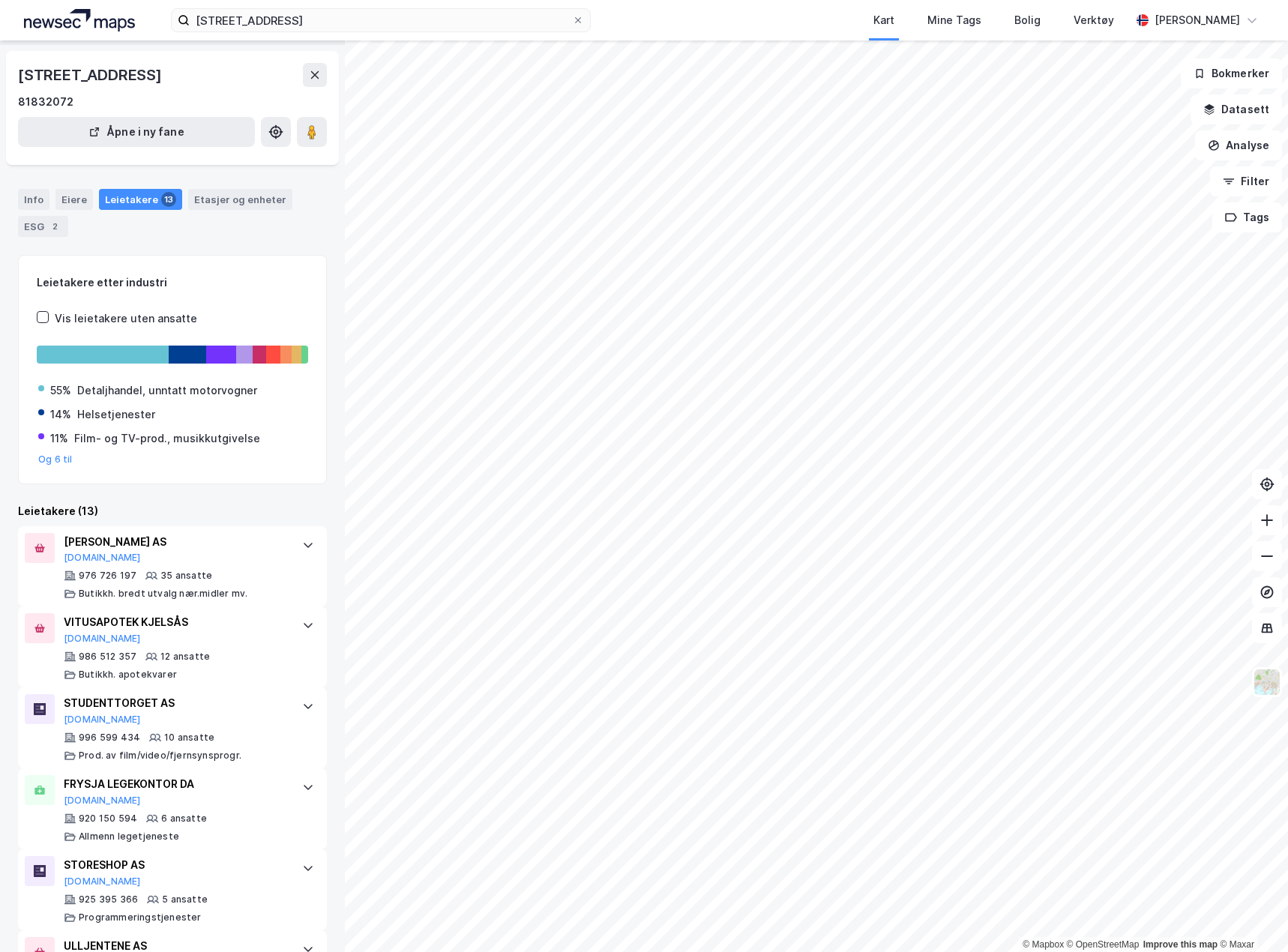
scroll to position [75, 0]
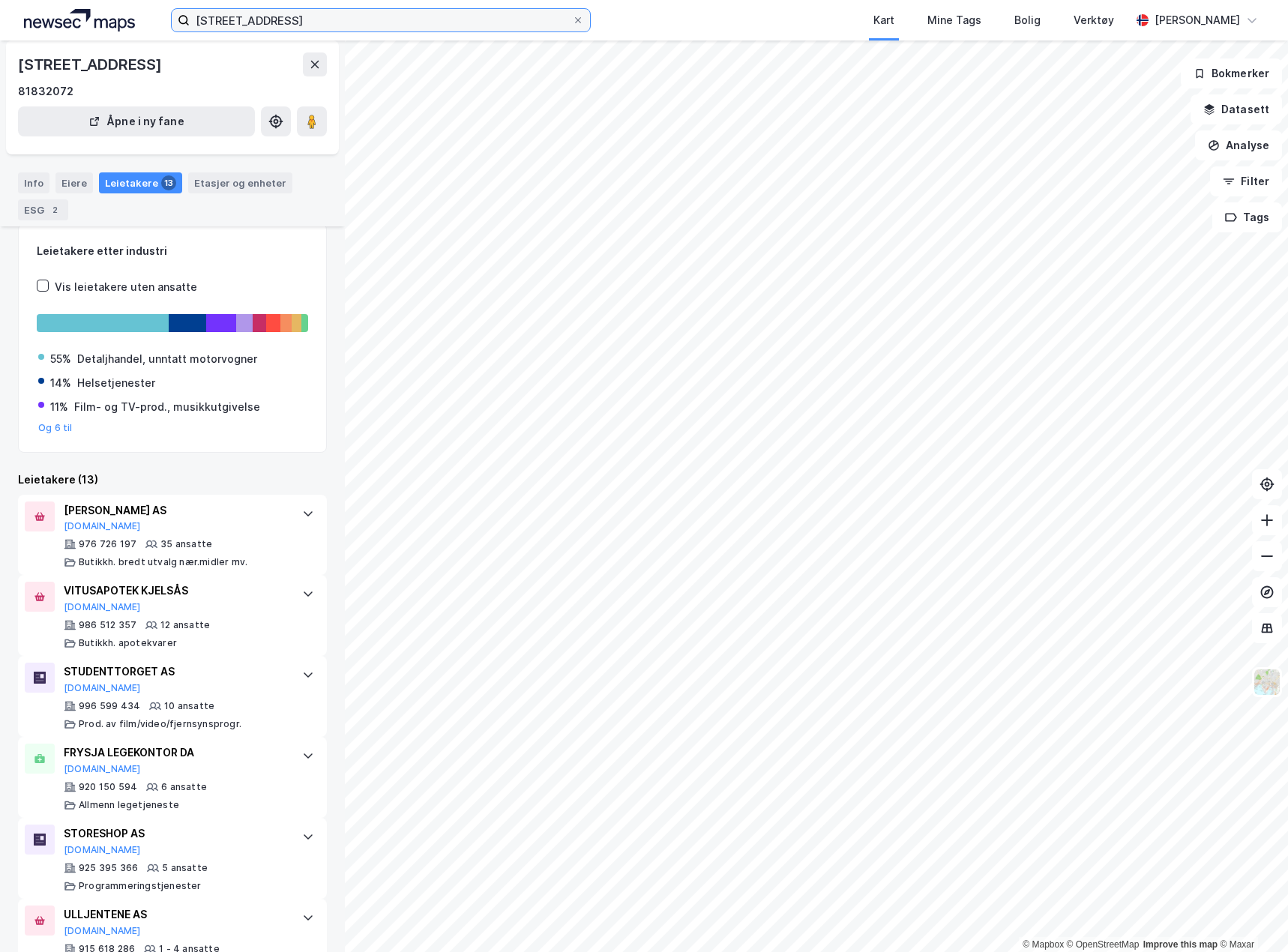
click at [324, 27] on input "[STREET_ADDRESS]" at bounding box center [381, 20] width 382 height 22
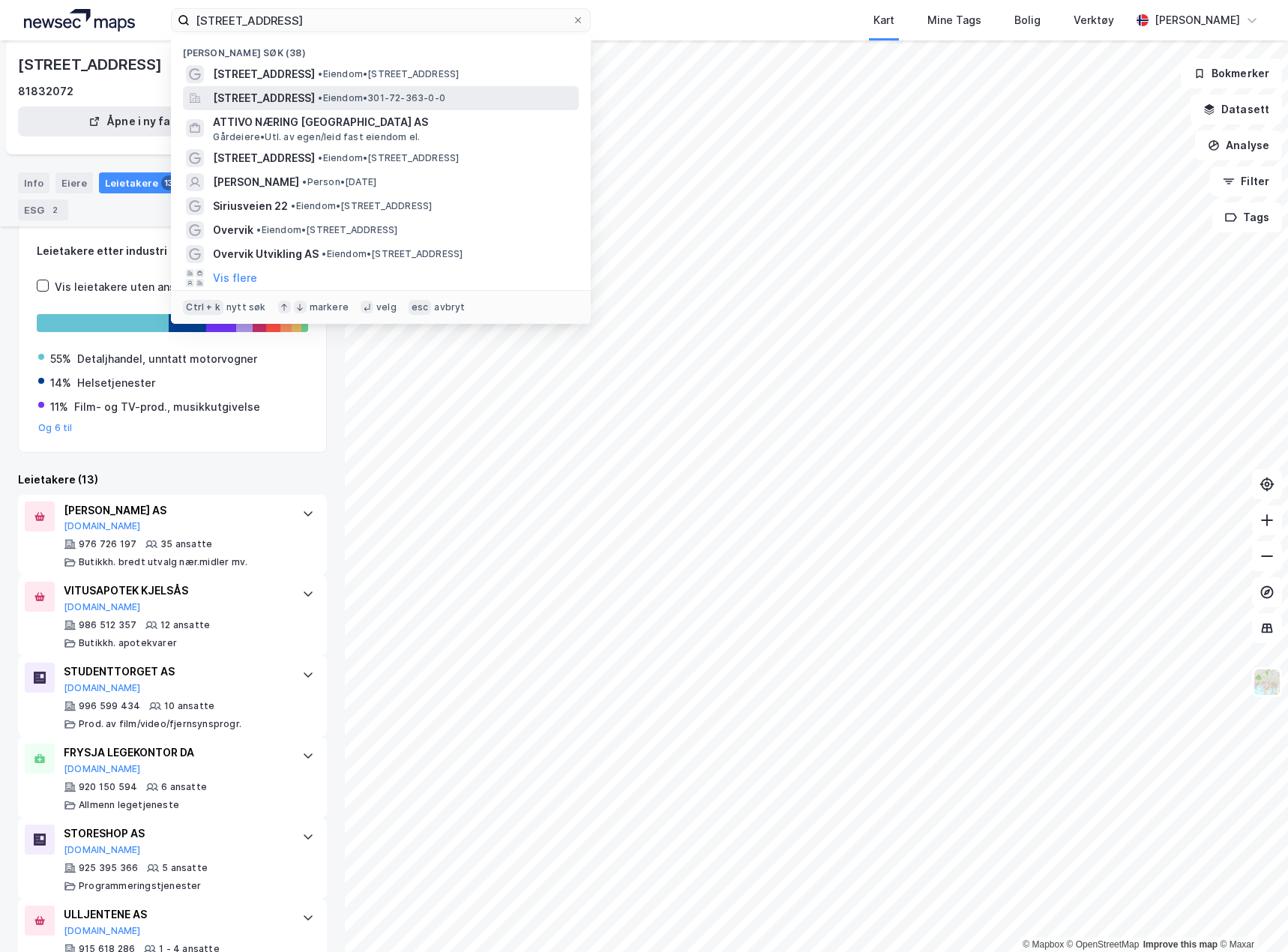
click at [315, 94] on span "[STREET_ADDRESS]" at bounding box center [263, 98] width 102 height 18
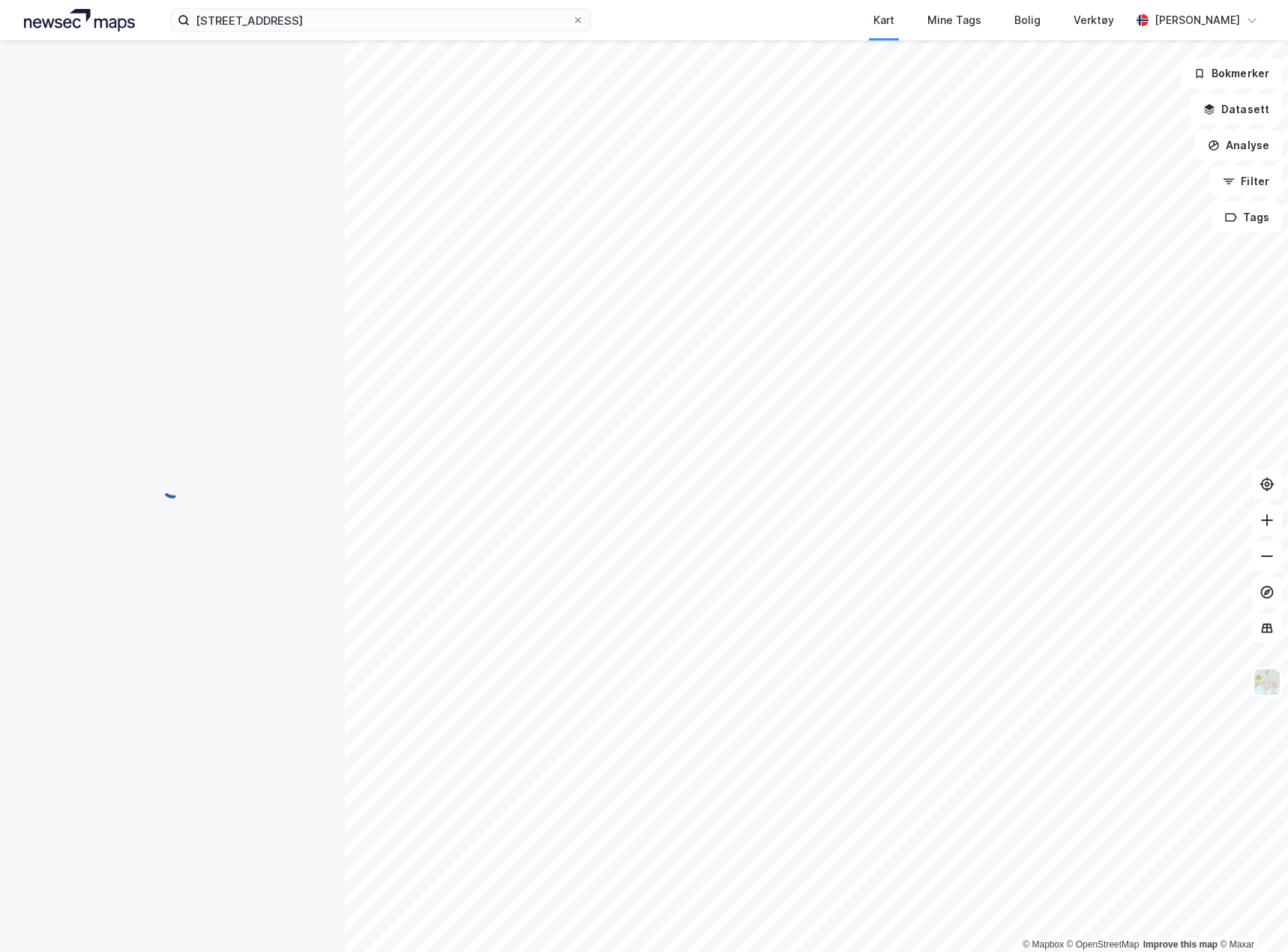
scroll to position [75, 0]
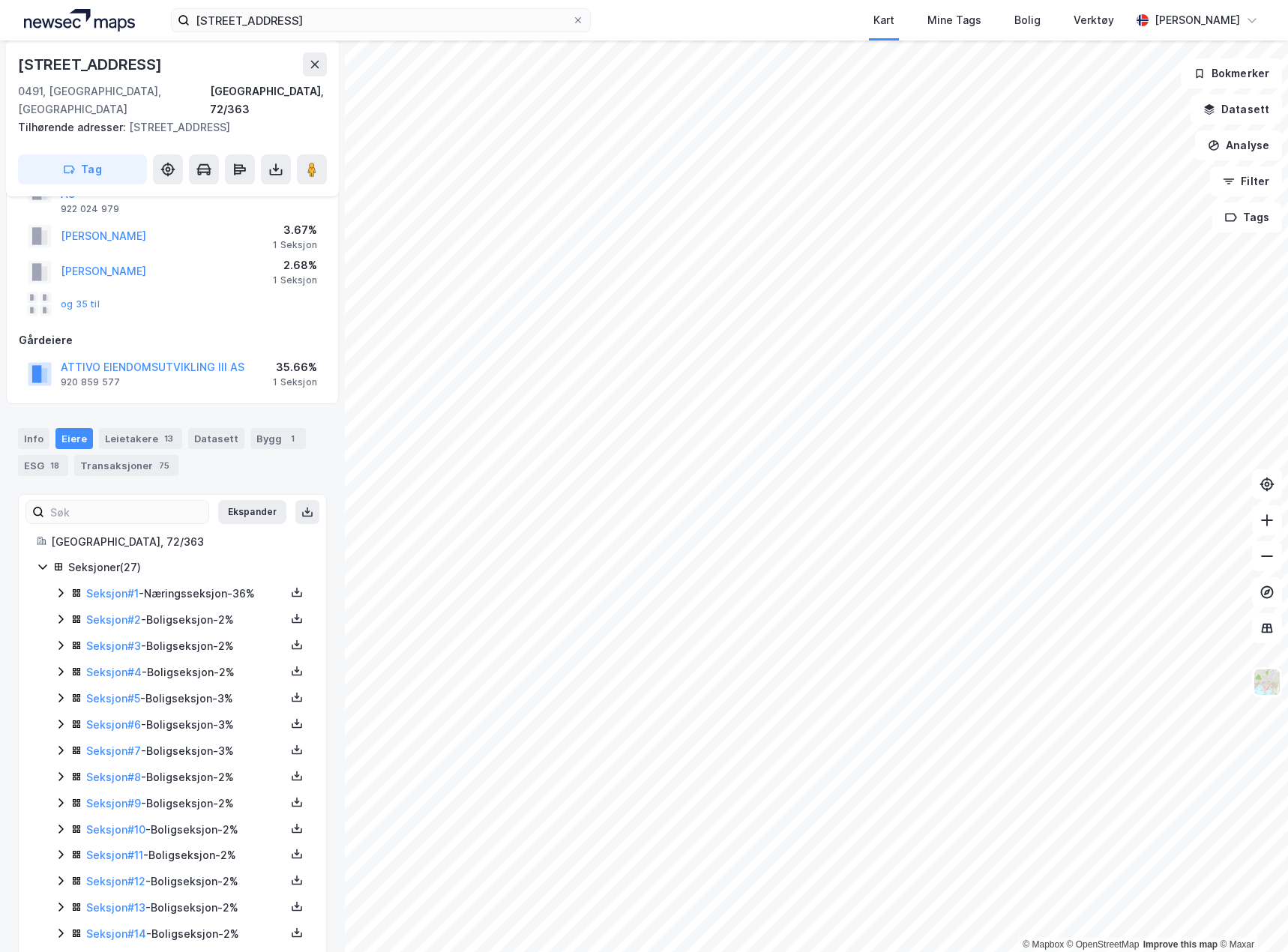
click at [57, 587] on icon at bounding box center [60, 593] width 12 height 12
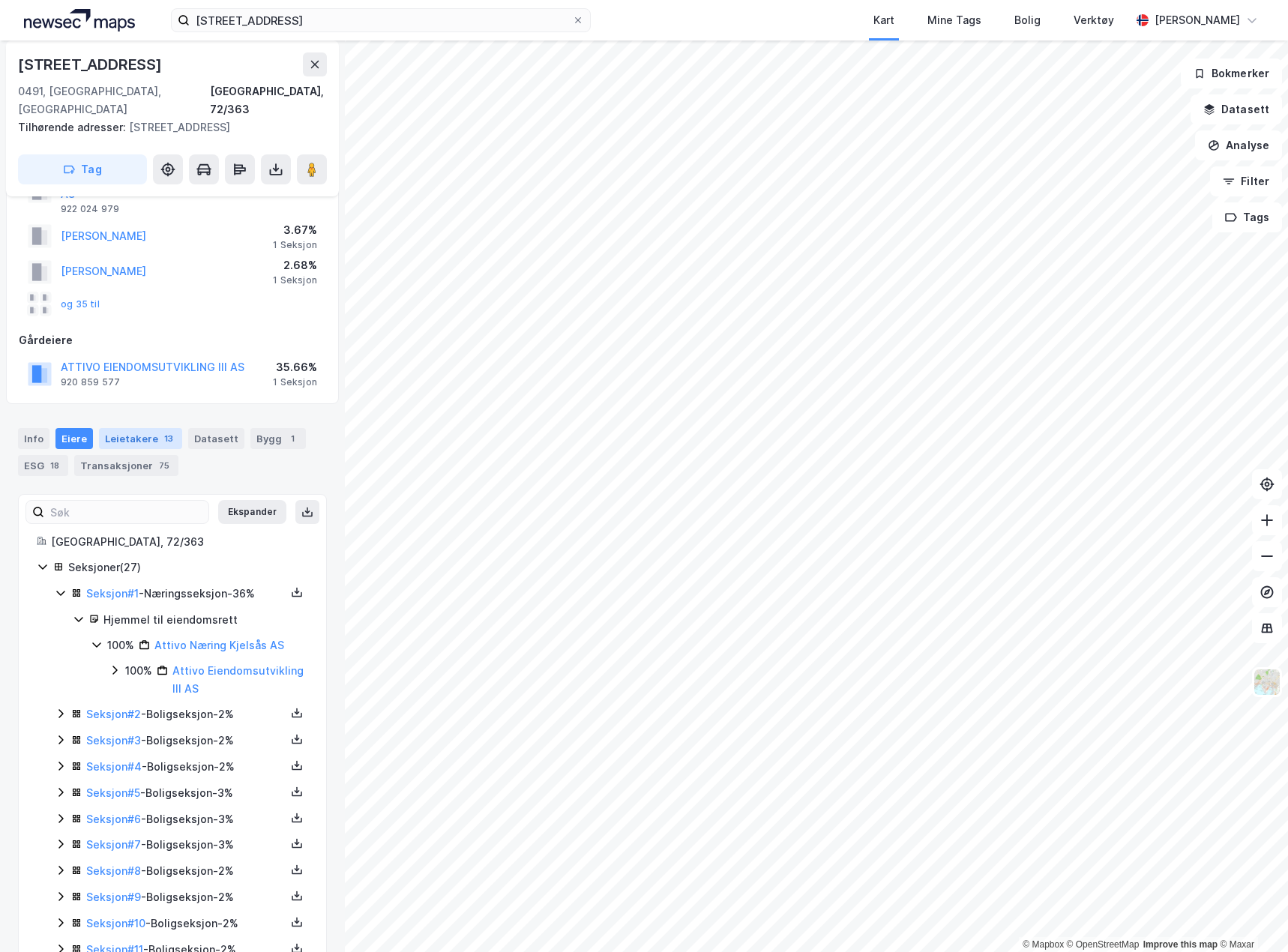
click at [130, 428] on div "Leietakere 13" at bounding box center [141, 438] width 83 height 21
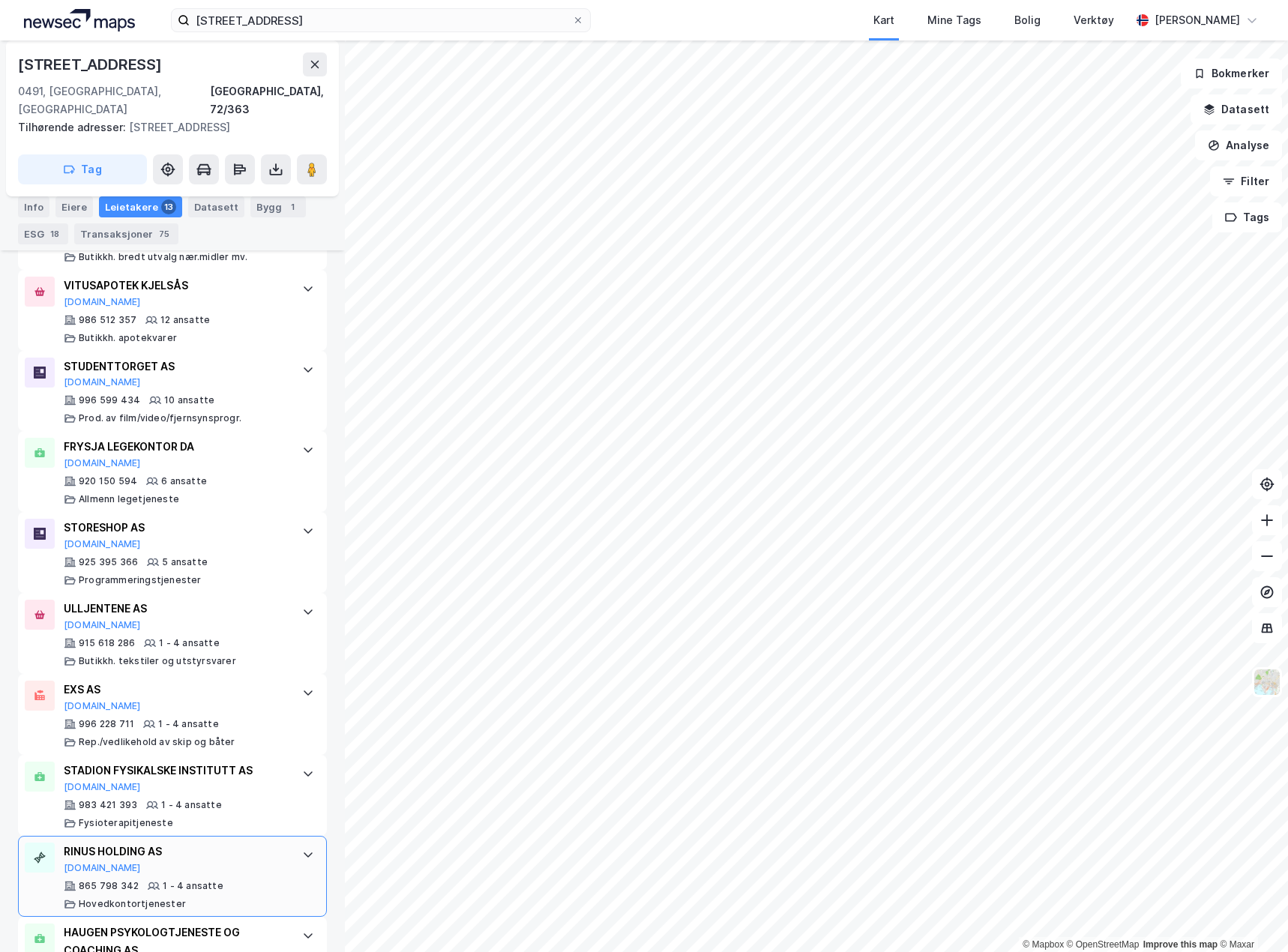
scroll to position [641, 0]
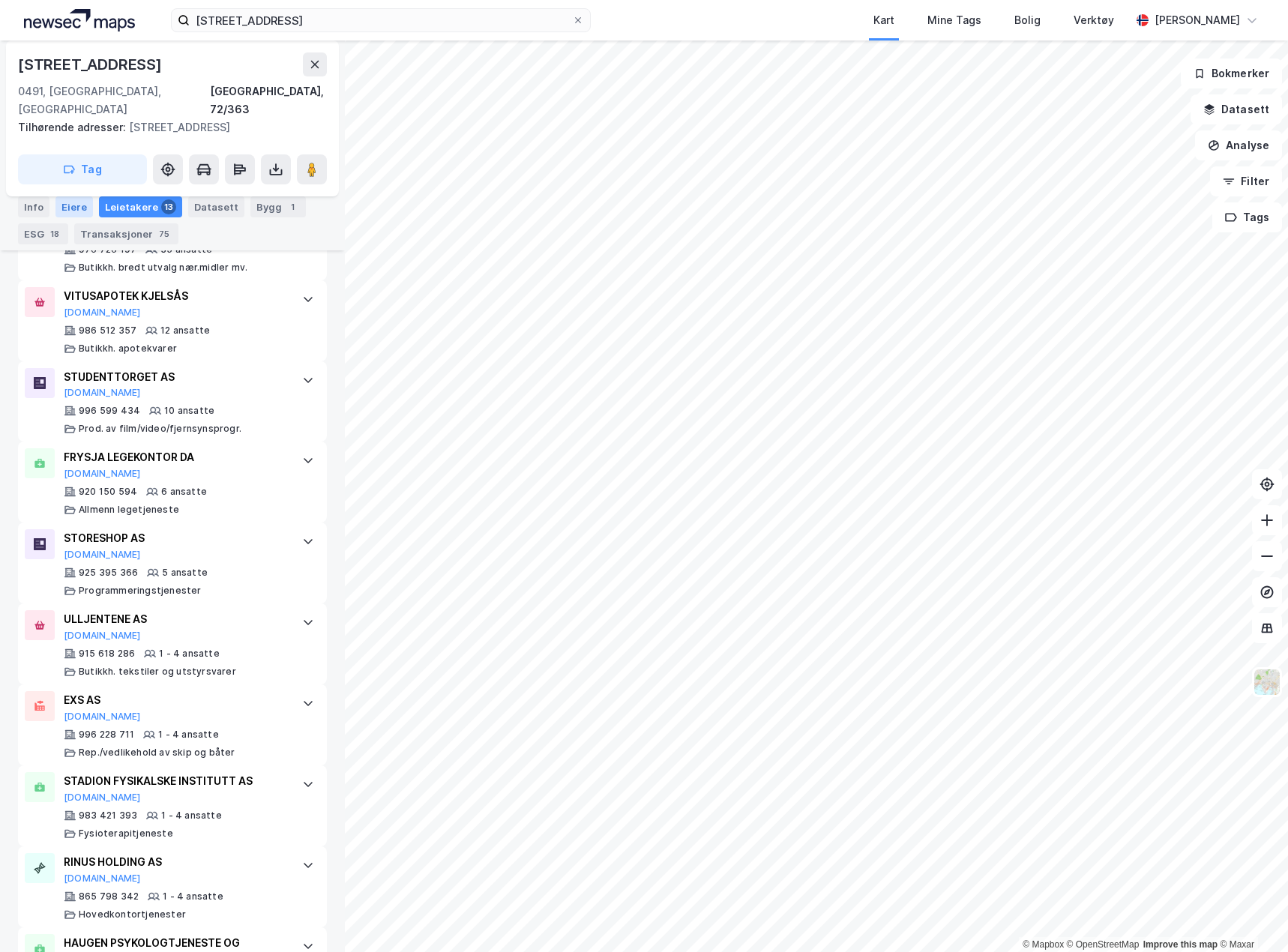
click at [78, 210] on div "Eiere" at bounding box center [74, 207] width 38 height 21
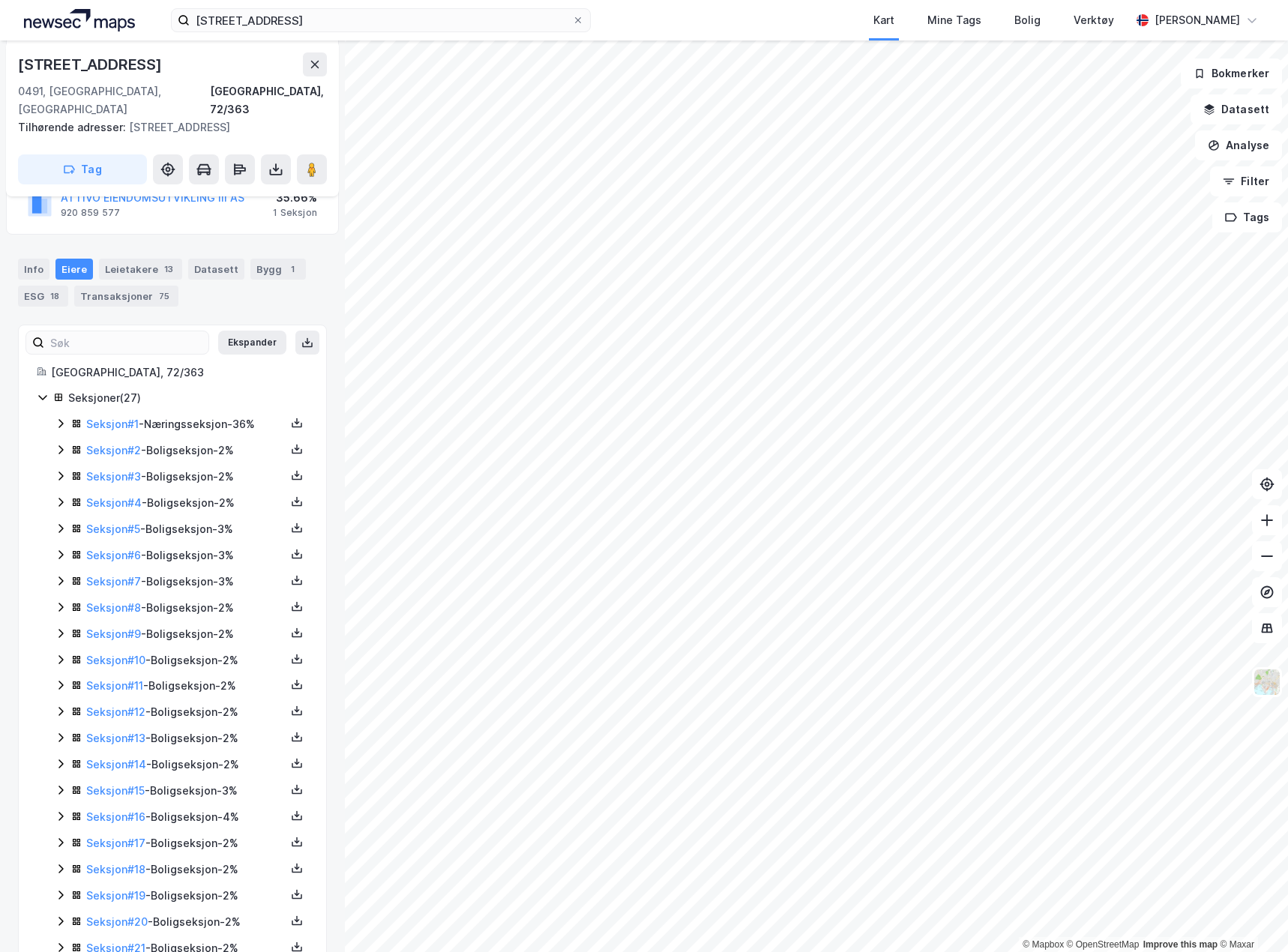
scroll to position [34, 0]
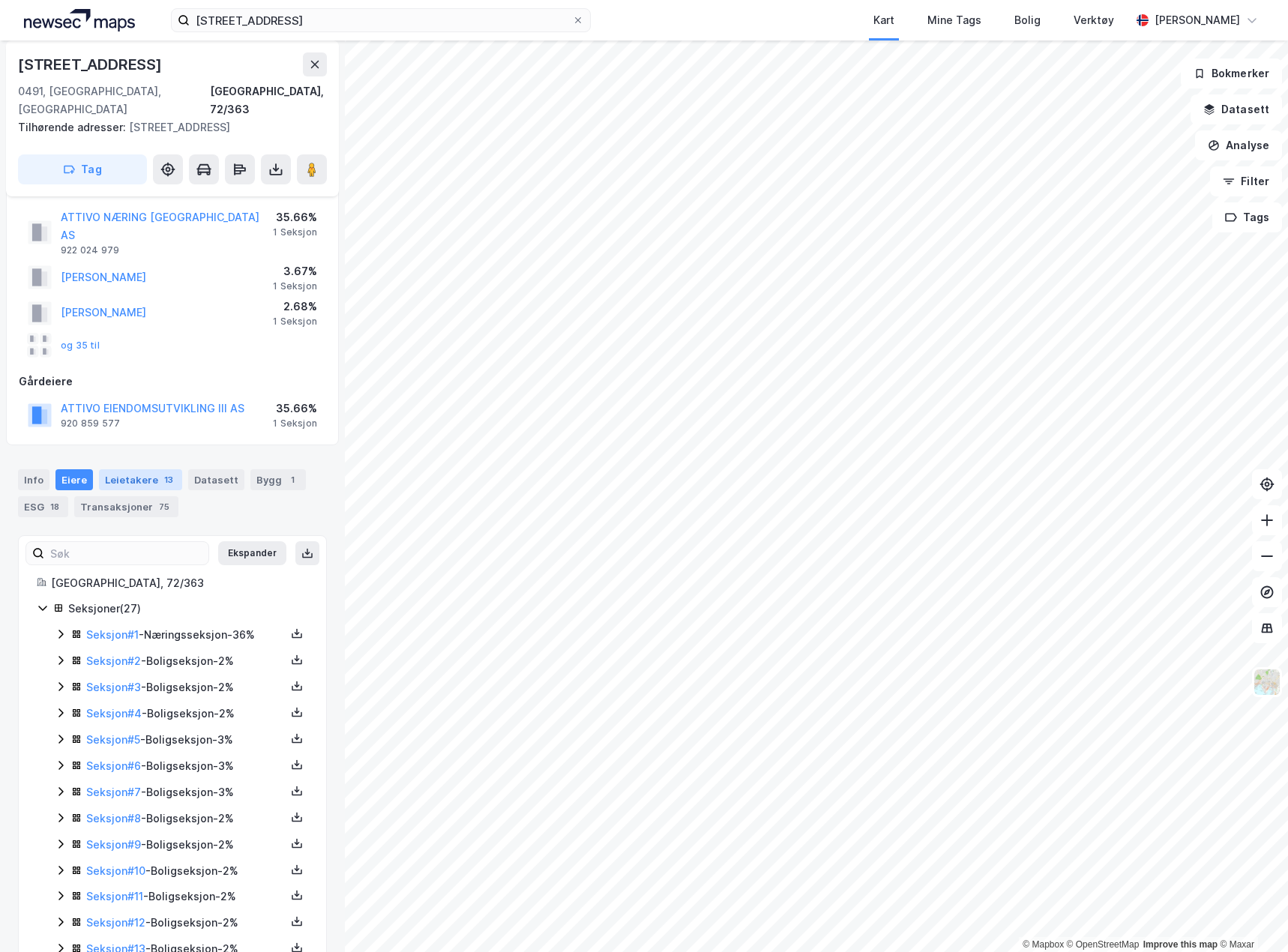
click at [131, 470] on div "Leietakere 13" at bounding box center [141, 480] width 83 height 21
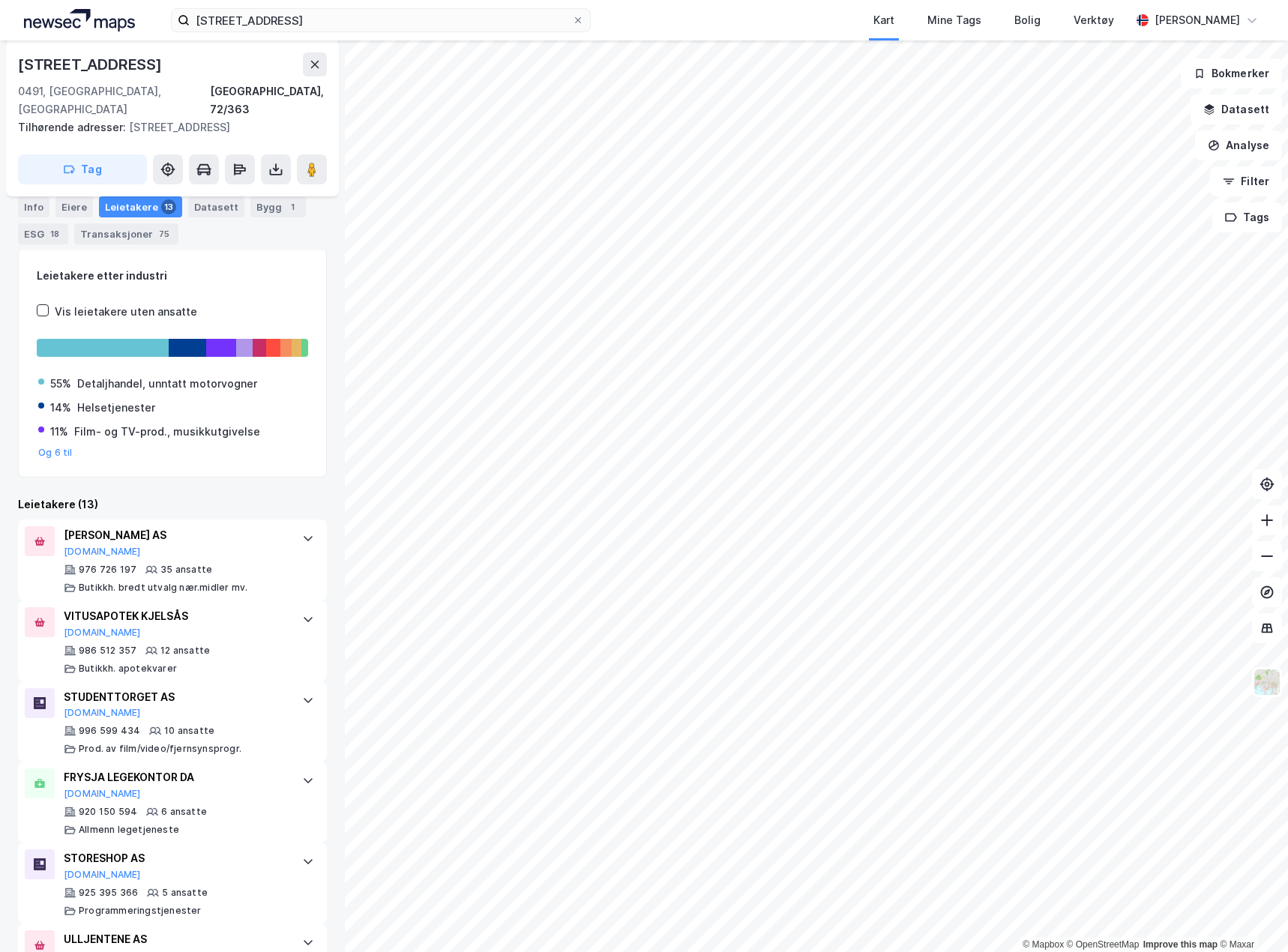
scroll to position [116, 0]
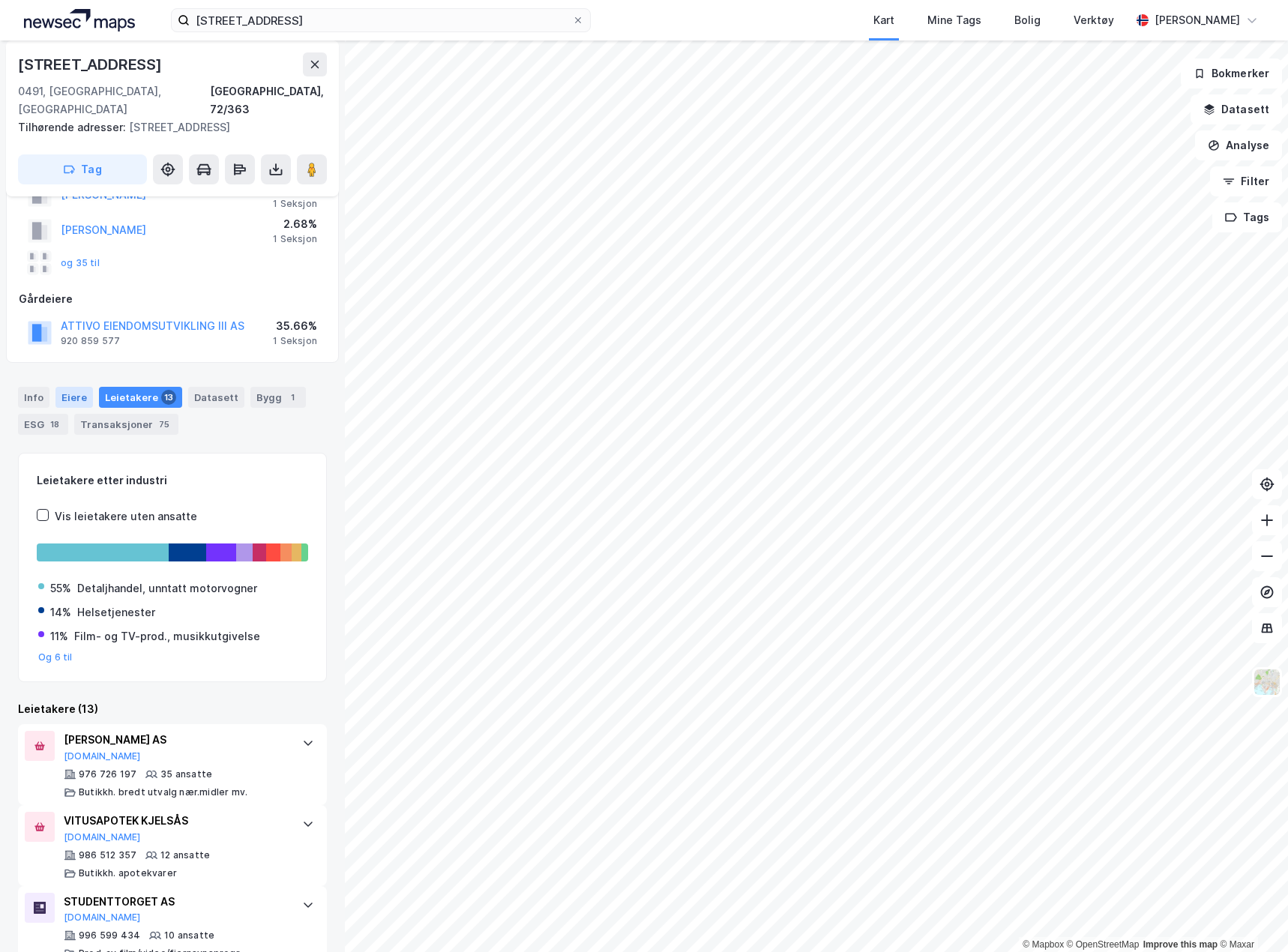
click at [84, 387] on div "Eiere" at bounding box center [74, 398] width 38 height 21
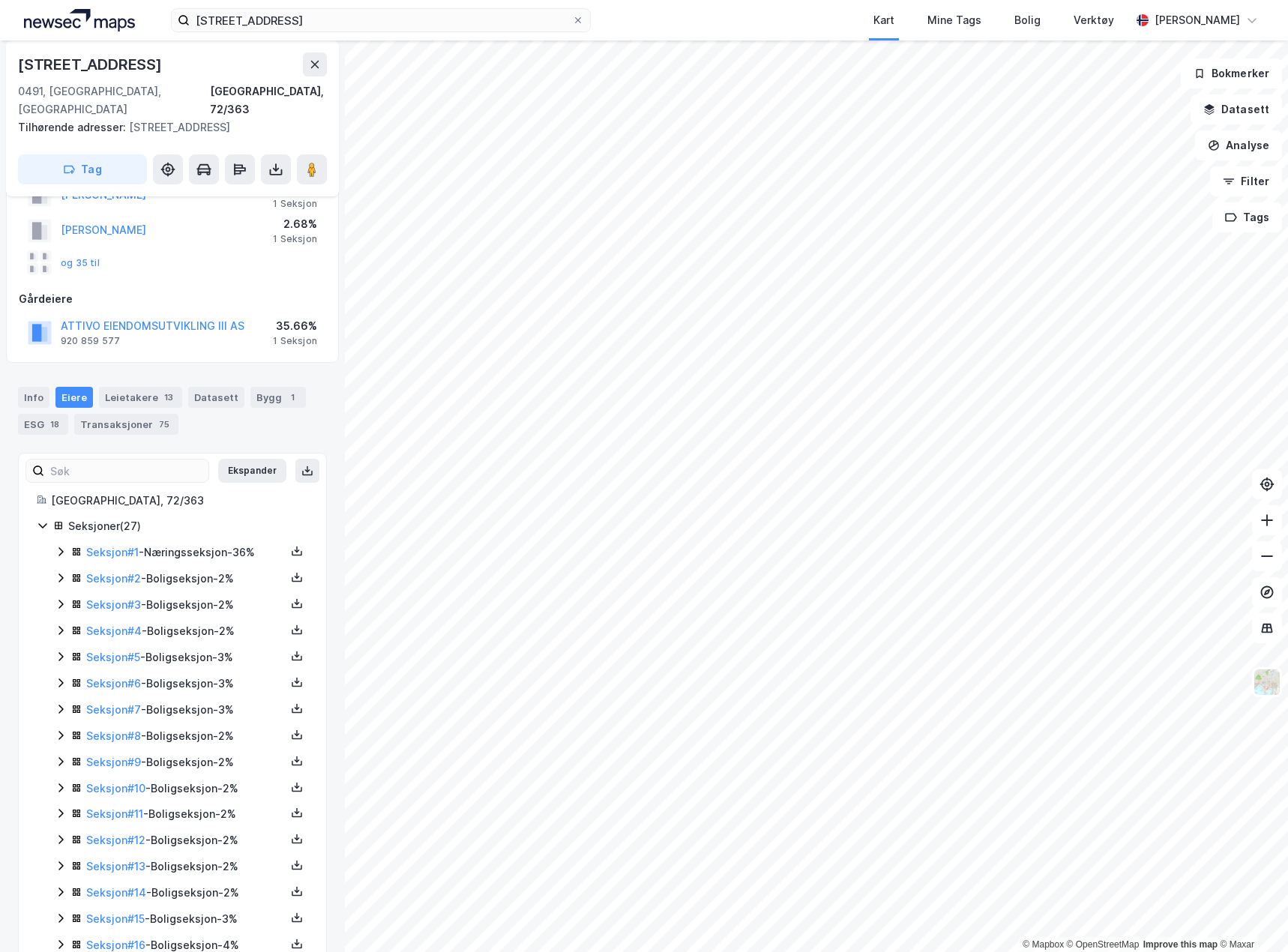
click at [197, 543] on div "Seksjon # 1 - Næringsseksjon - 36%" at bounding box center [186, 552] width 199 height 18
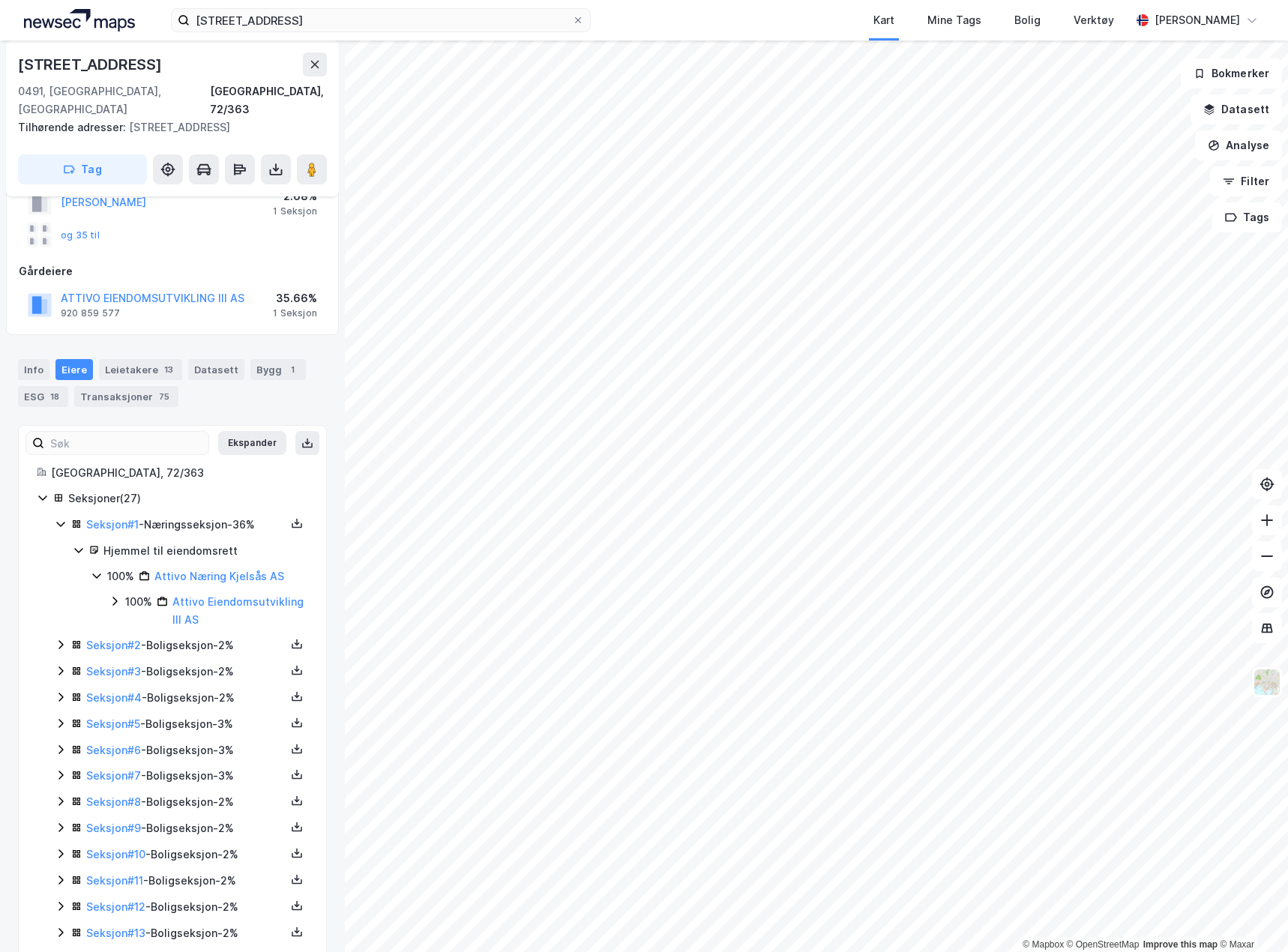
scroll to position [191, 0]
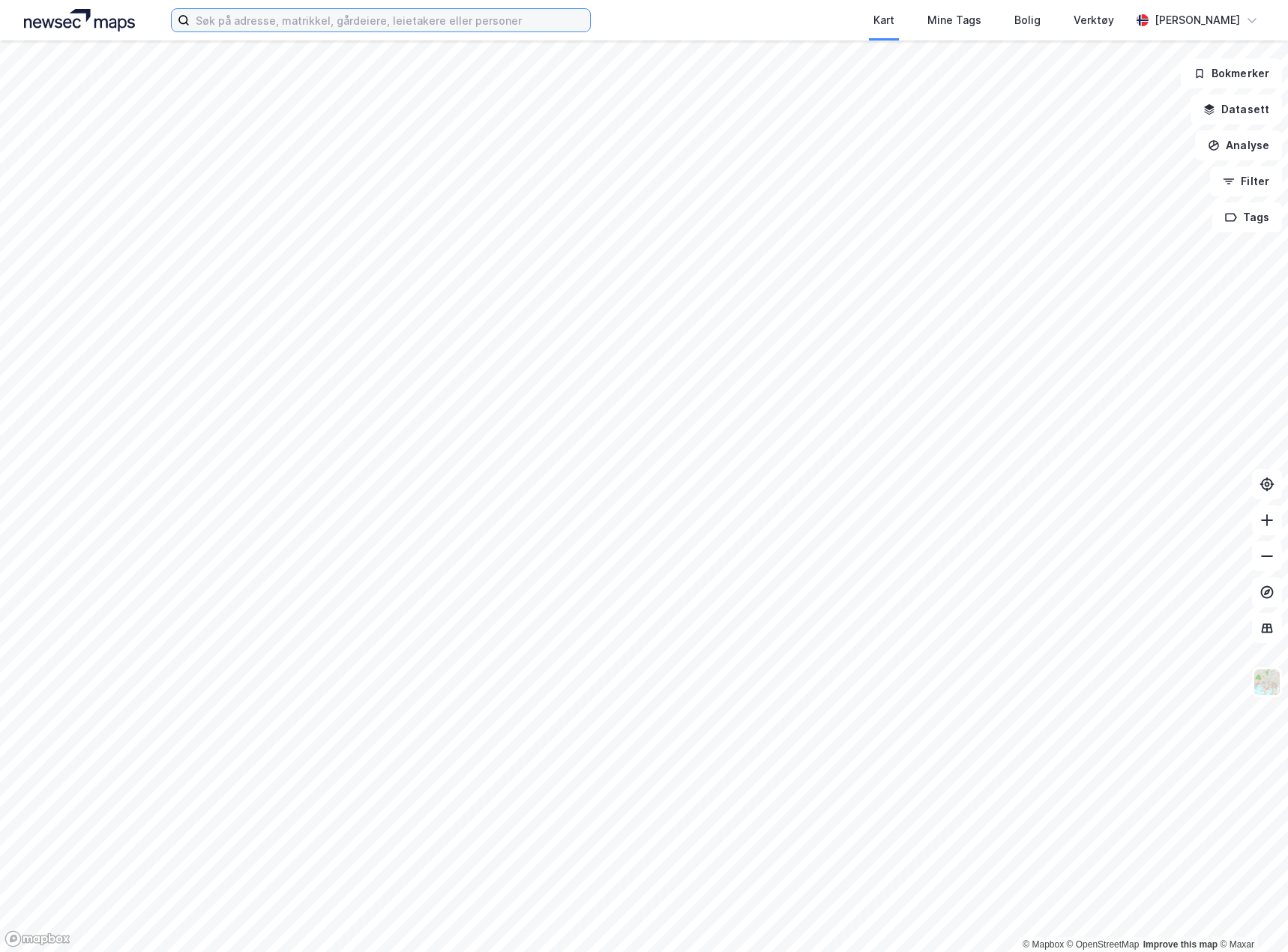
click at [292, 18] on input at bounding box center [390, 20] width 400 height 22
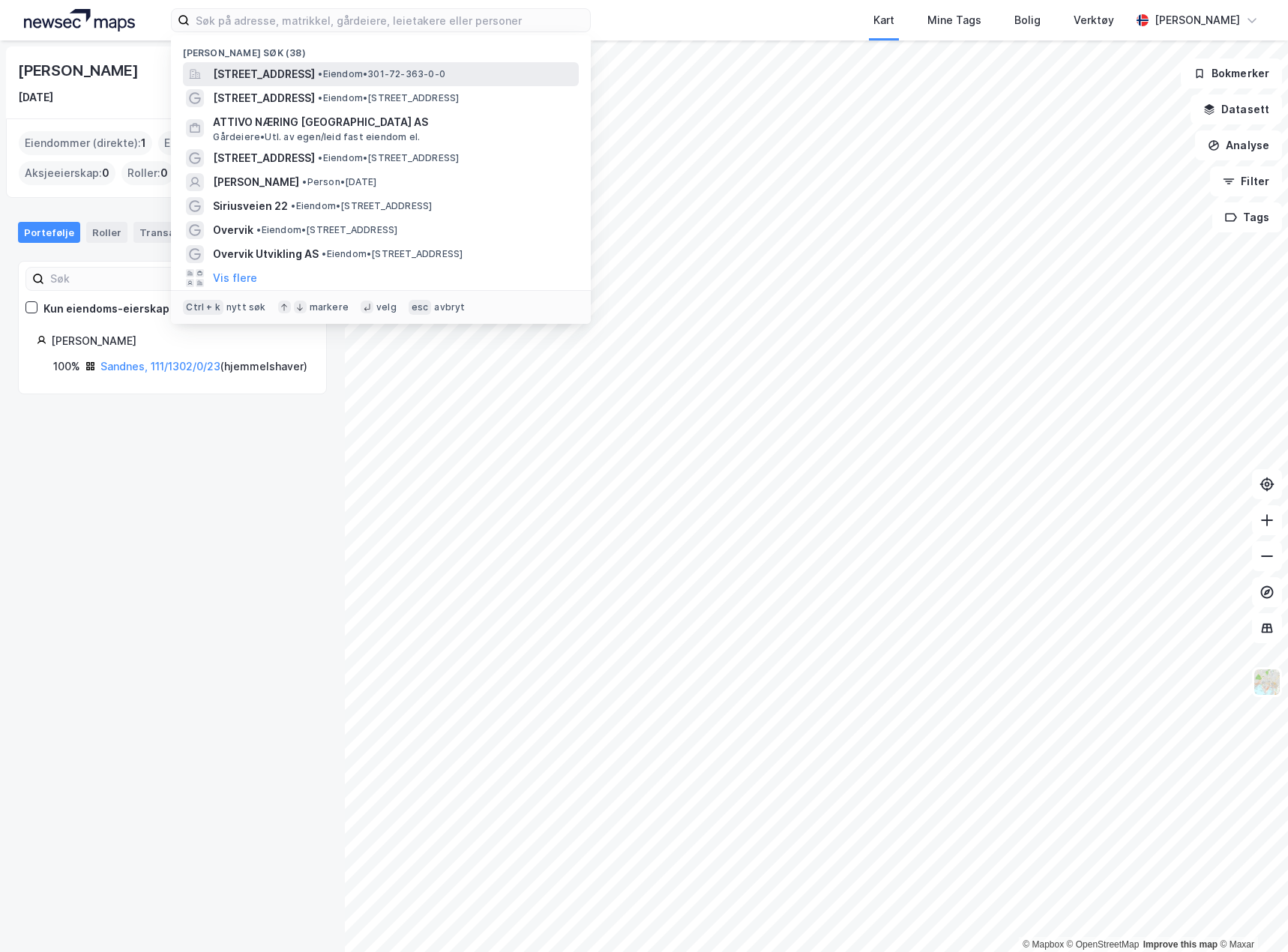
click at [315, 81] on span "[STREET_ADDRESS]" at bounding box center [263, 74] width 102 height 18
